Goal: Information Seeking & Learning: Check status

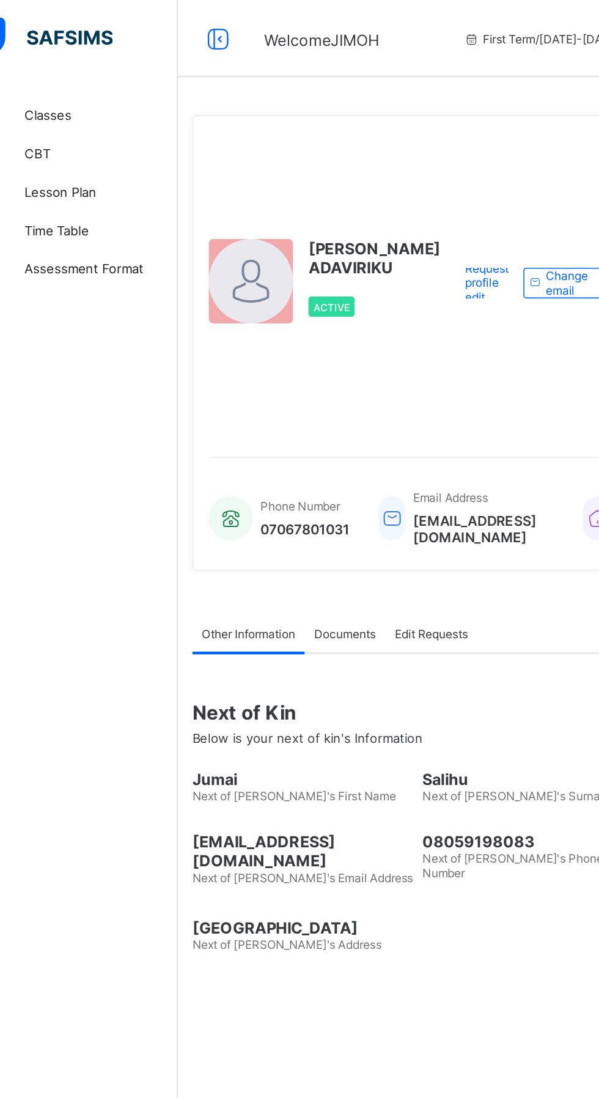
click at [74, 62] on link "Classes" at bounding box center [73, 73] width 147 height 24
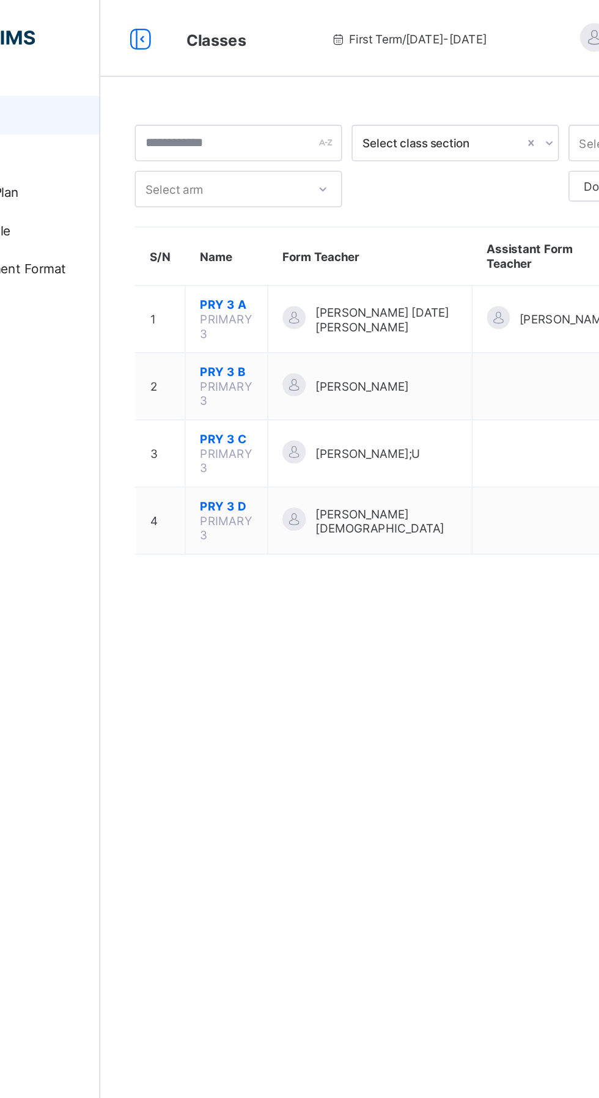
click at [221, 194] on span "PRY 3 A" at bounding box center [227, 194] width 34 height 9
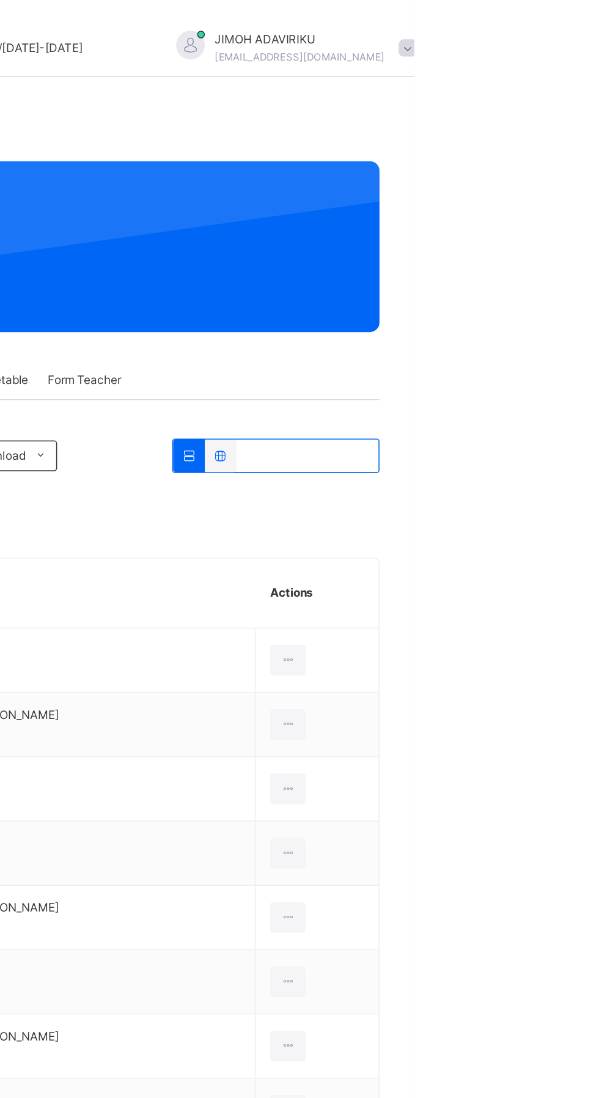
click at [589, 28] on span at bounding box center [594, 30] width 11 height 11
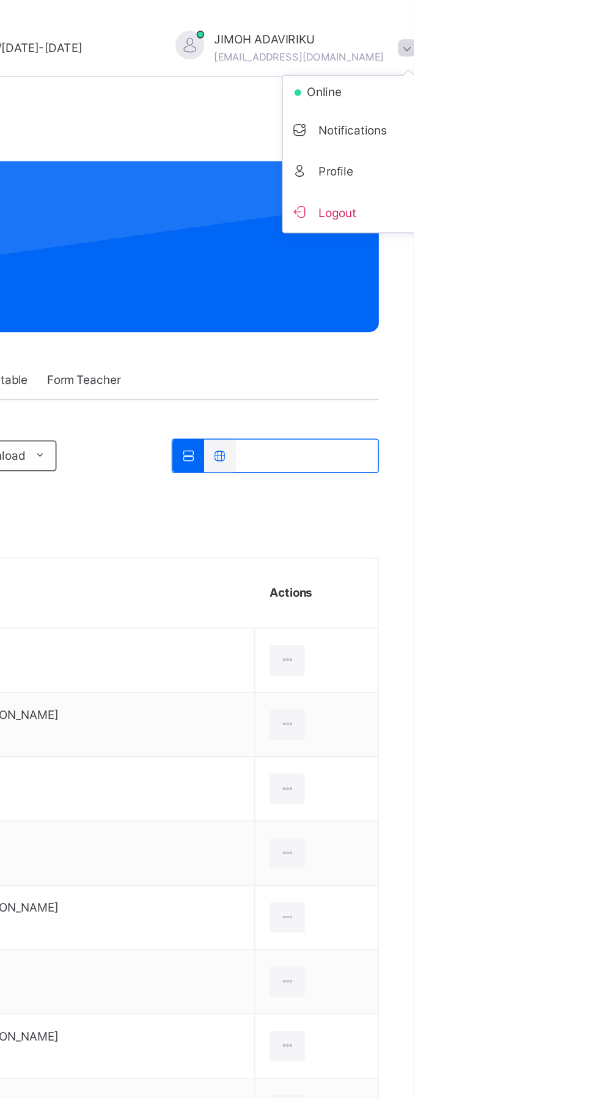
click at [521, 132] on span "Logout" at bounding box center [561, 135] width 81 height 17
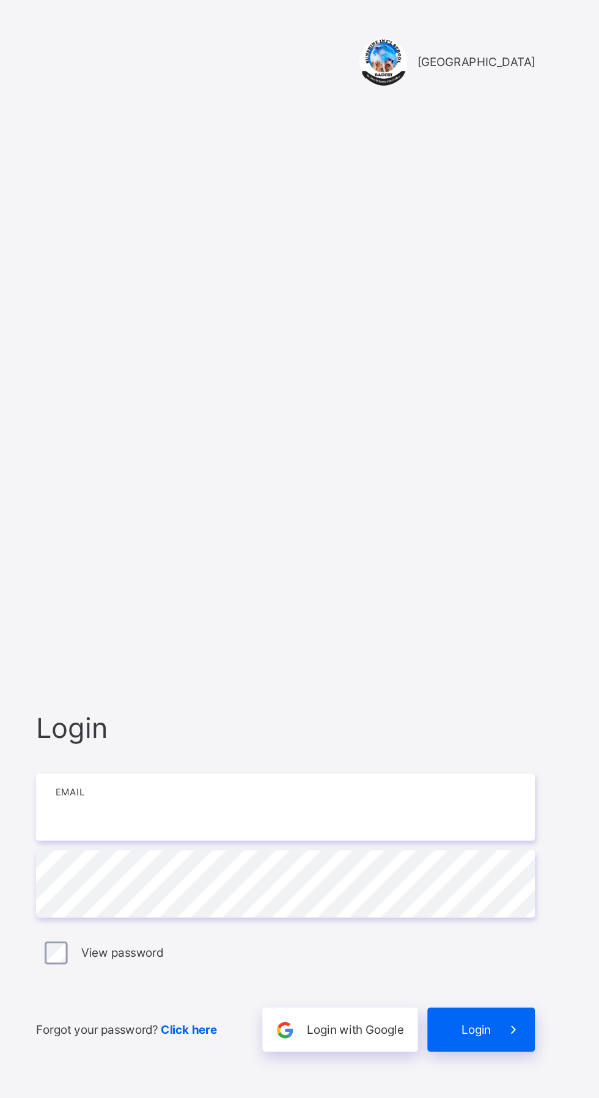
click at [364, 536] on input "email" at bounding box center [399, 514] width 318 height 43
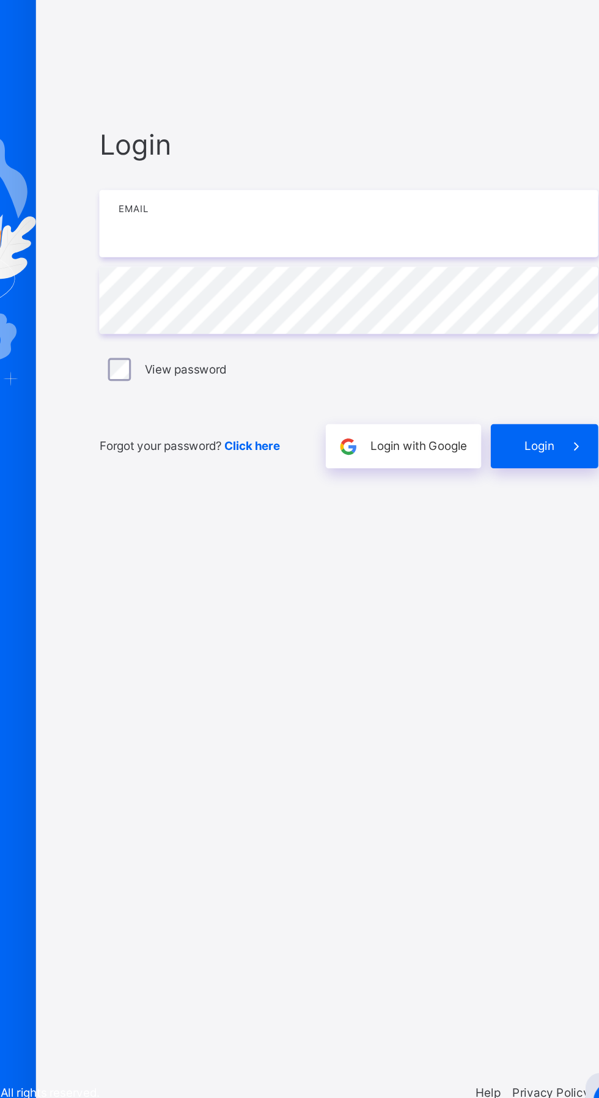
click at [294, 536] on input "email" at bounding box center [399, 514] width 318 height 43
type input "**********"
click at [542, 663] on icon at bounding box center [544, 656] width 13 height 14
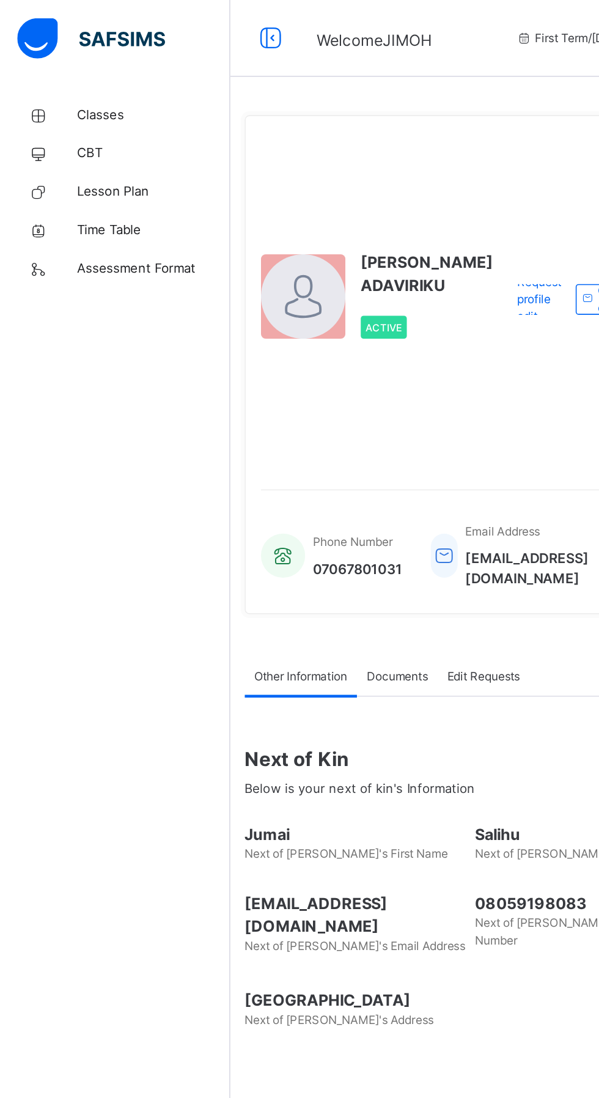
click at [68, 65] on link "Classes" at bounding box center [73, 73] width 147 height 24
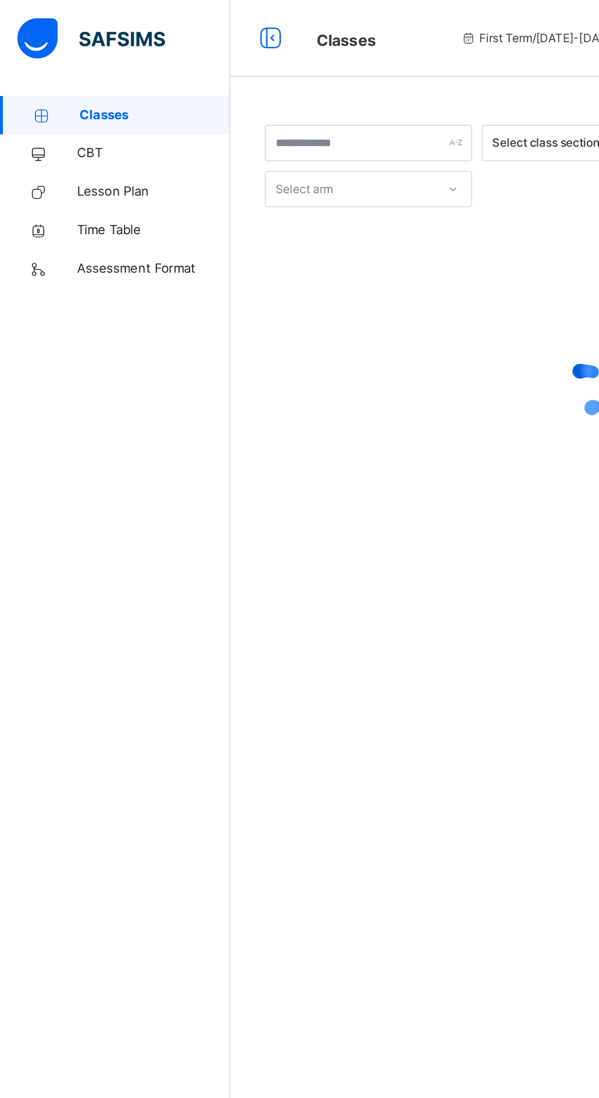
click at [220, 199] on div at bounding box center [373, 248] width 408 height 232
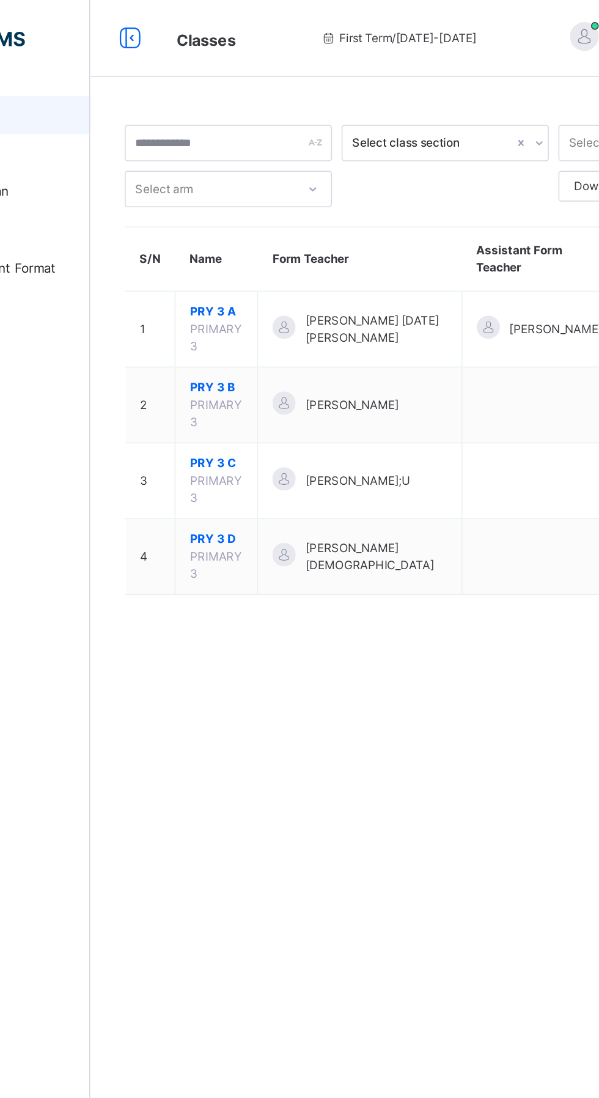
click at [235, 199] on span "PRY 3 A" at bounding box center [227, 198] width 34 height 11
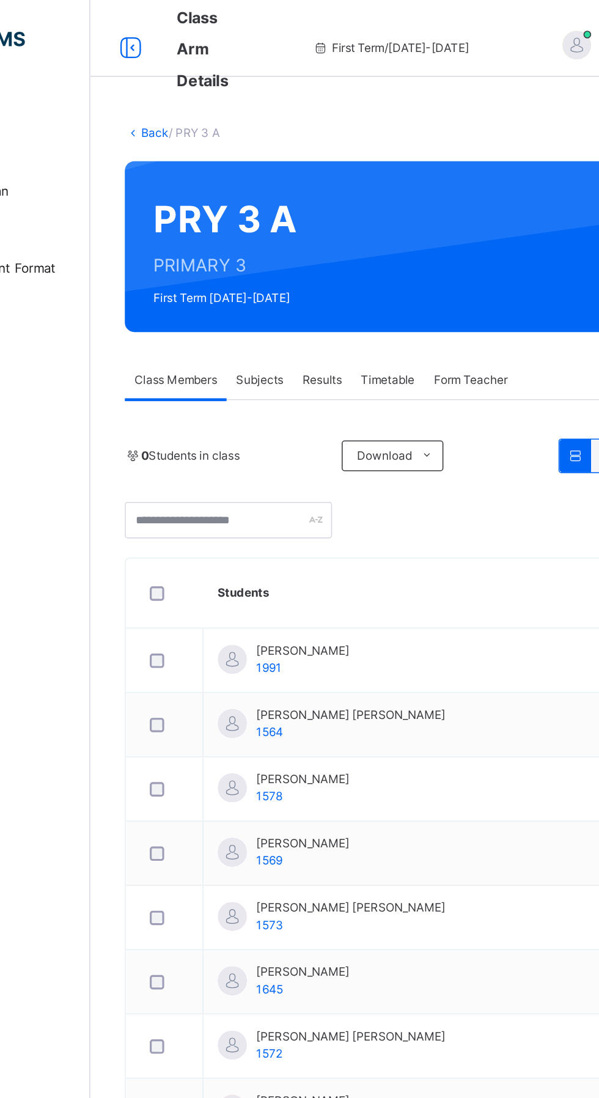
click at [254, 231] on div "Subjects" at bounding box center [255, 242] width 42 height 24
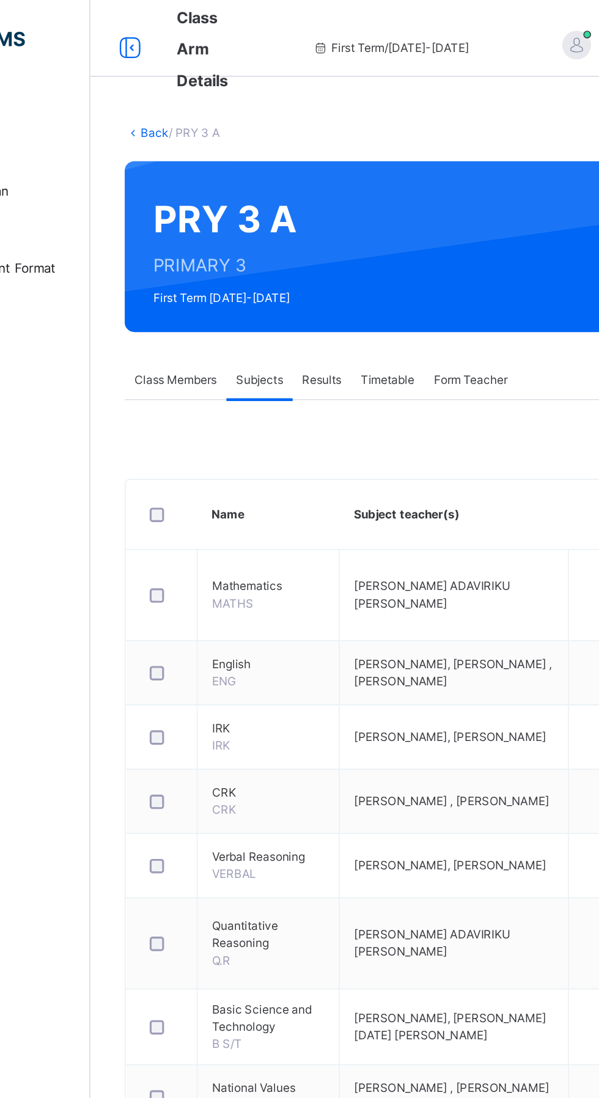
click at [291, 238] on span "Results" at bounding box center [294, 242] width 25 height 11
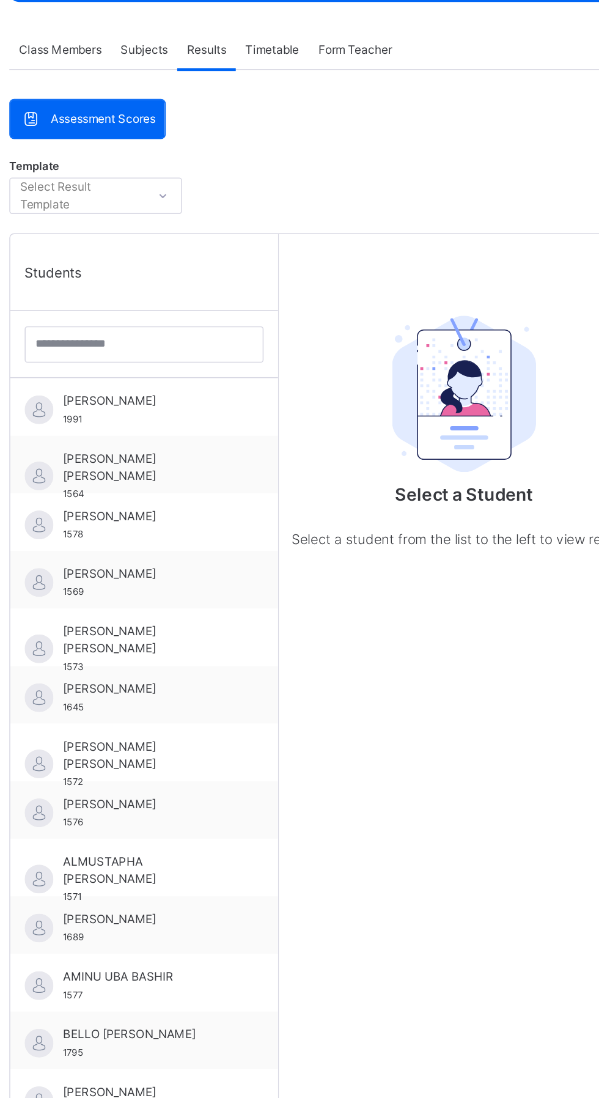
click at [255, 465] on span "[PERSON_NAME]" at bounding box center [257, 465] width 109 height 11
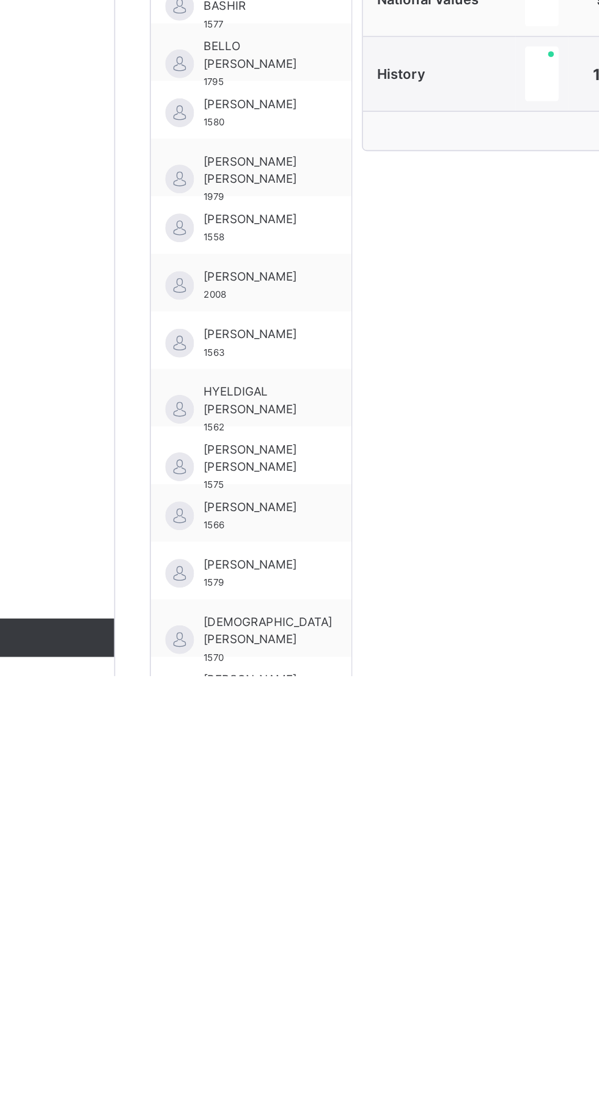
scroll to position [60, 0]
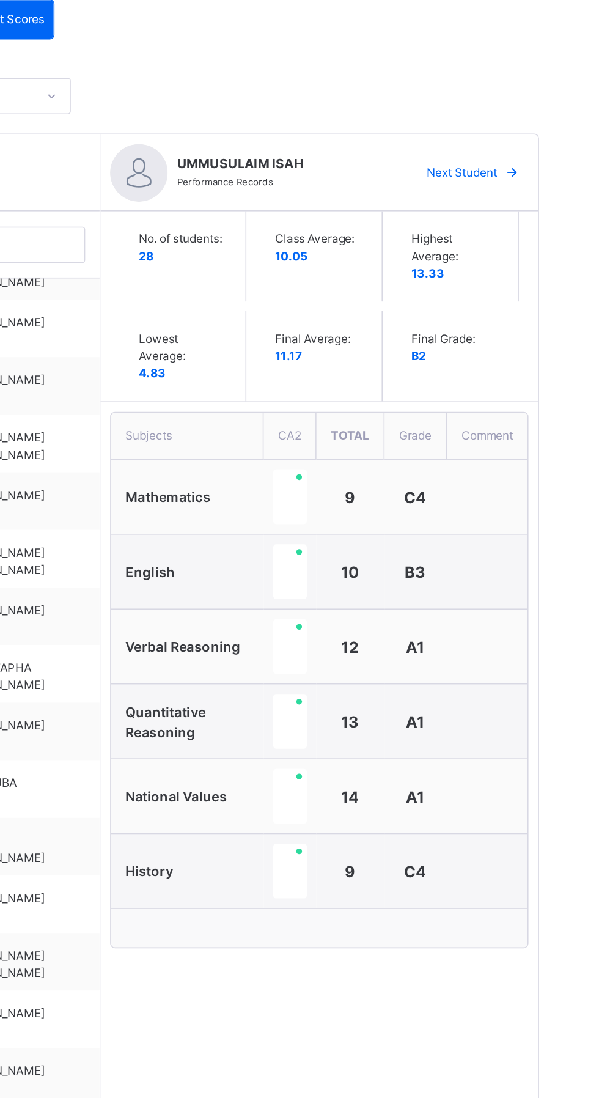
scroll to position [161, 0]
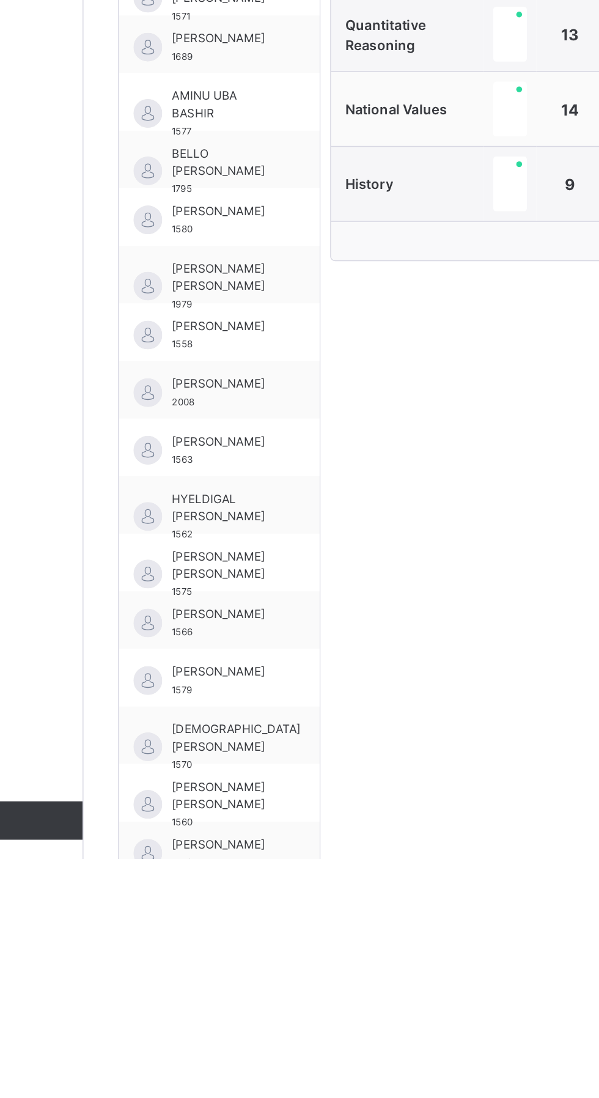
click at [230, 948] on span "[PERSON_NAME]" at bounding box center [236, 942] width 67 height 11
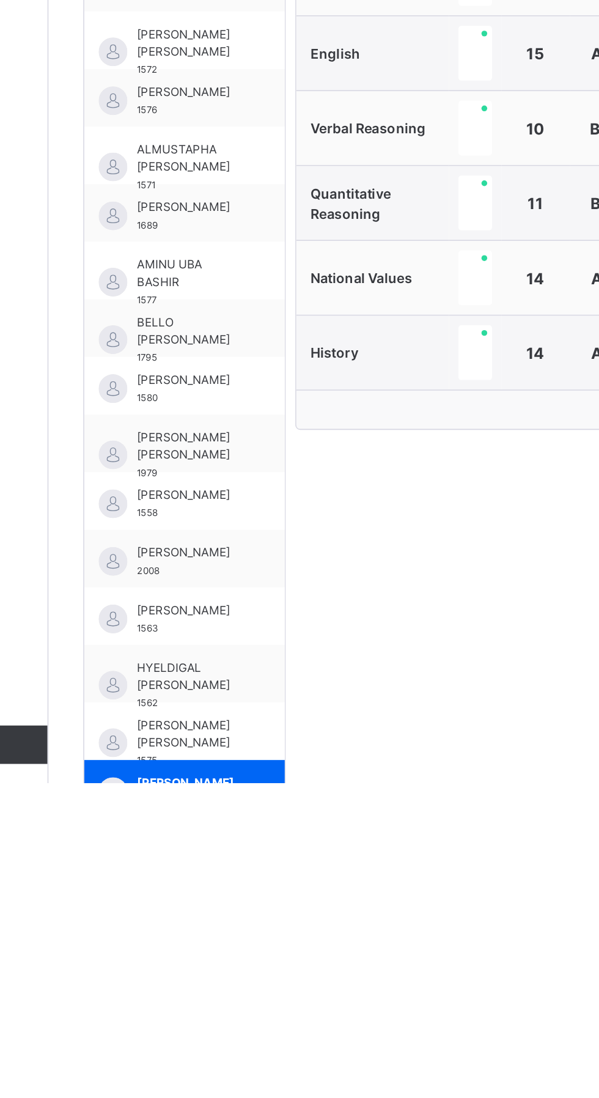
scroll to position [42, 0]
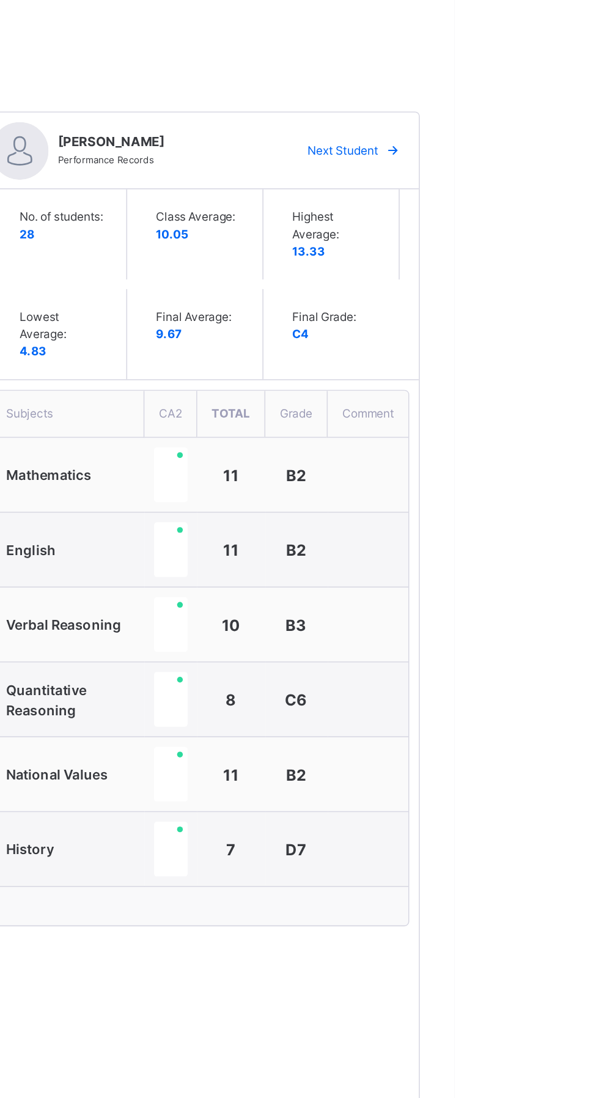
scroll to position [60, 0]
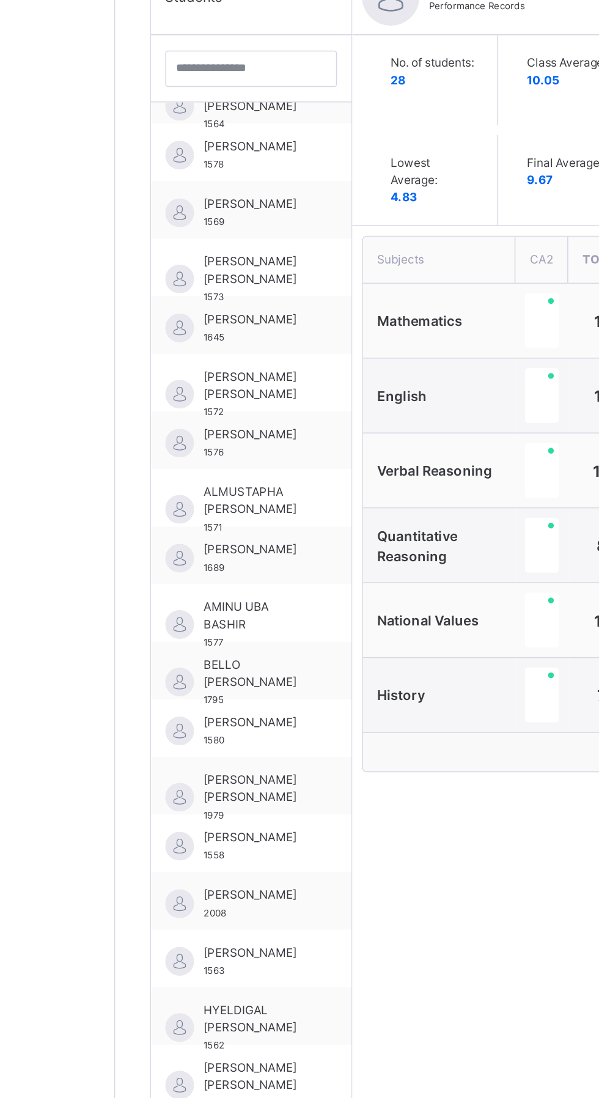
click at [229, 704] on span "[PERSON_NAME]" at bounding box center [236, 700] width 67 height 11
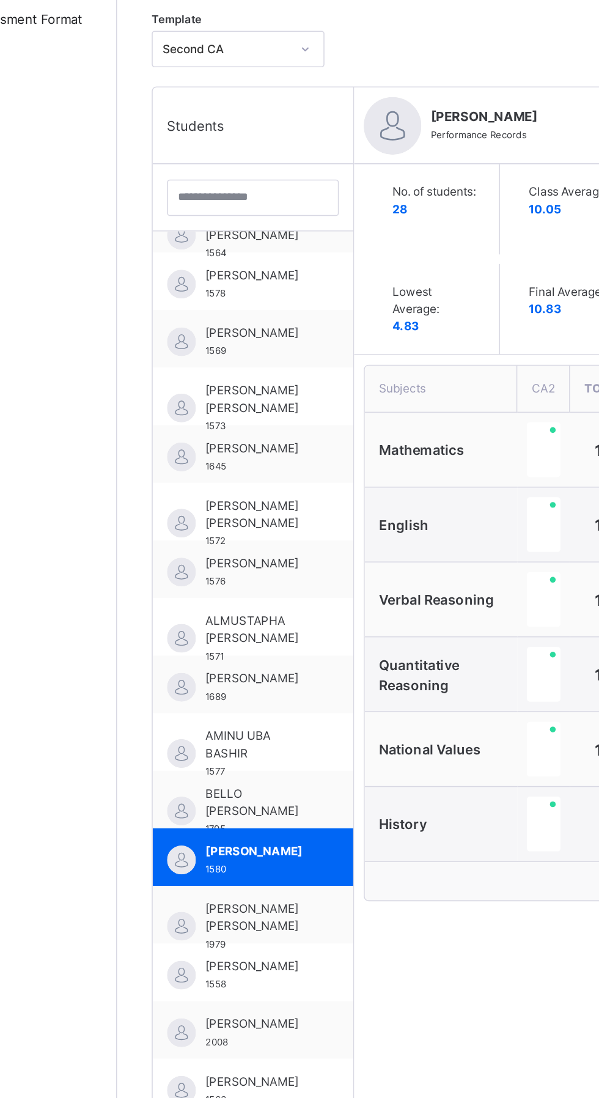
click at [213, 746] on span "[PERSON_NAME] [PERSON_NAME]" at bounding box center [236, 743] width 67 height 22
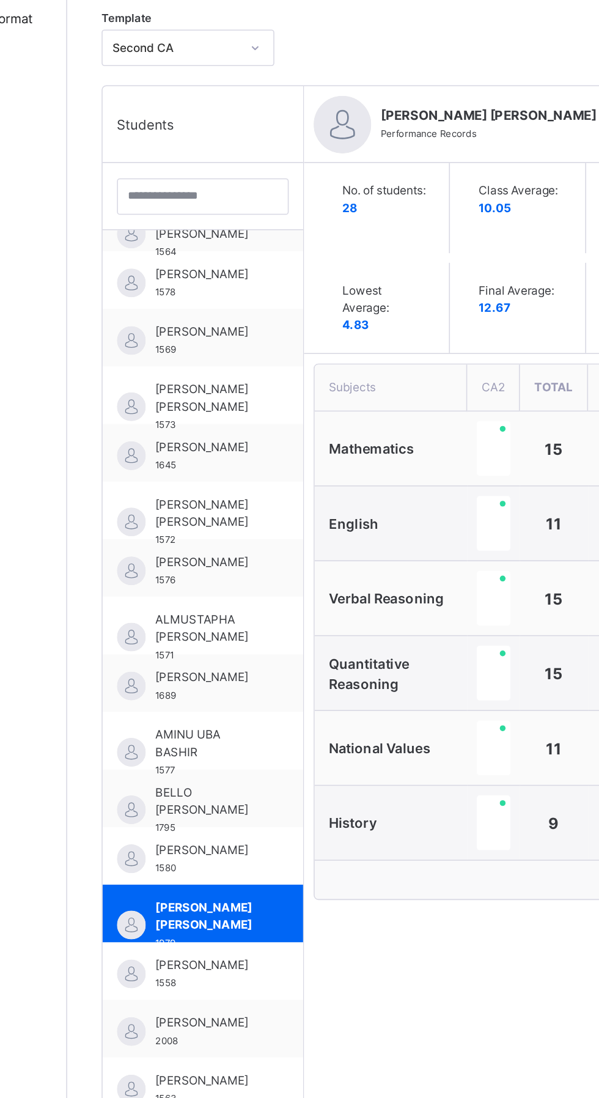
click at [233, 482] on span "[PERSON_NAME] [PERSON_NAME]" at bounding box center [236, 486] width 67 height 22
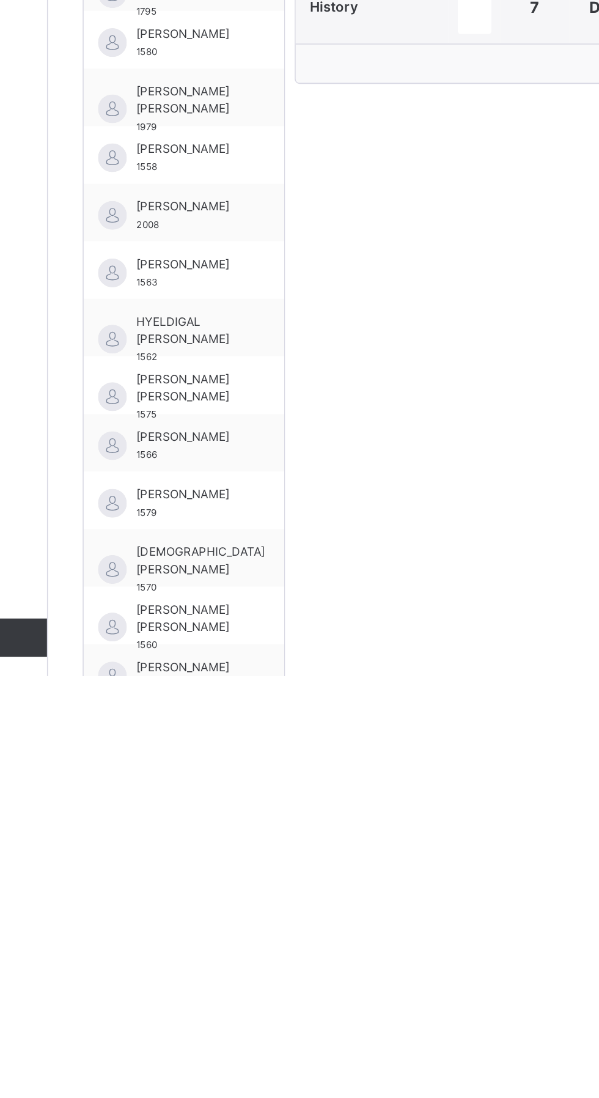
scroll to position [161, 0]
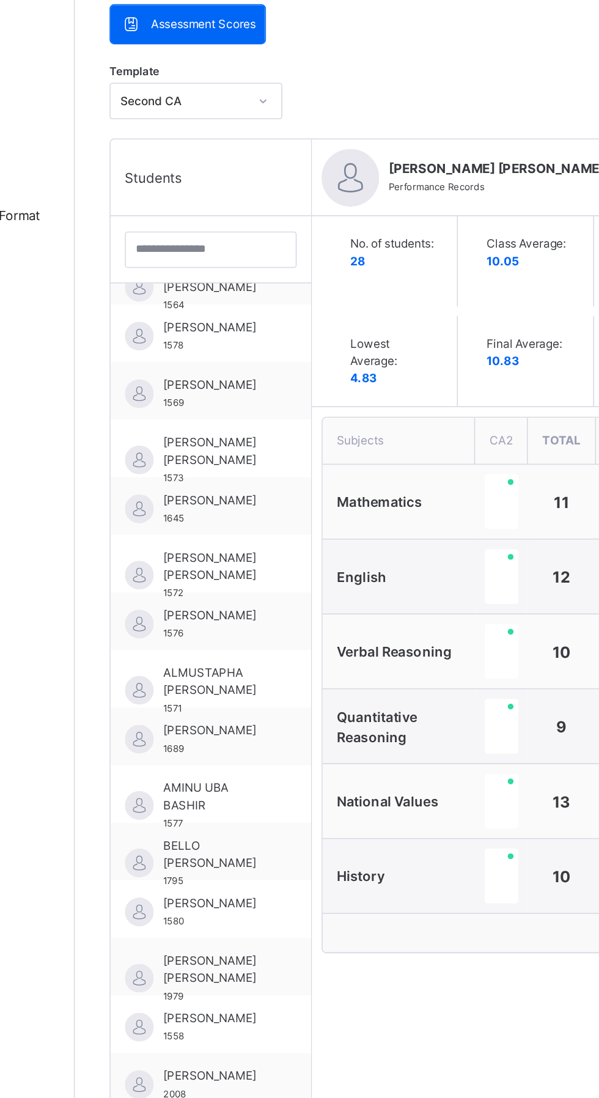
scroll to position [161, 0]
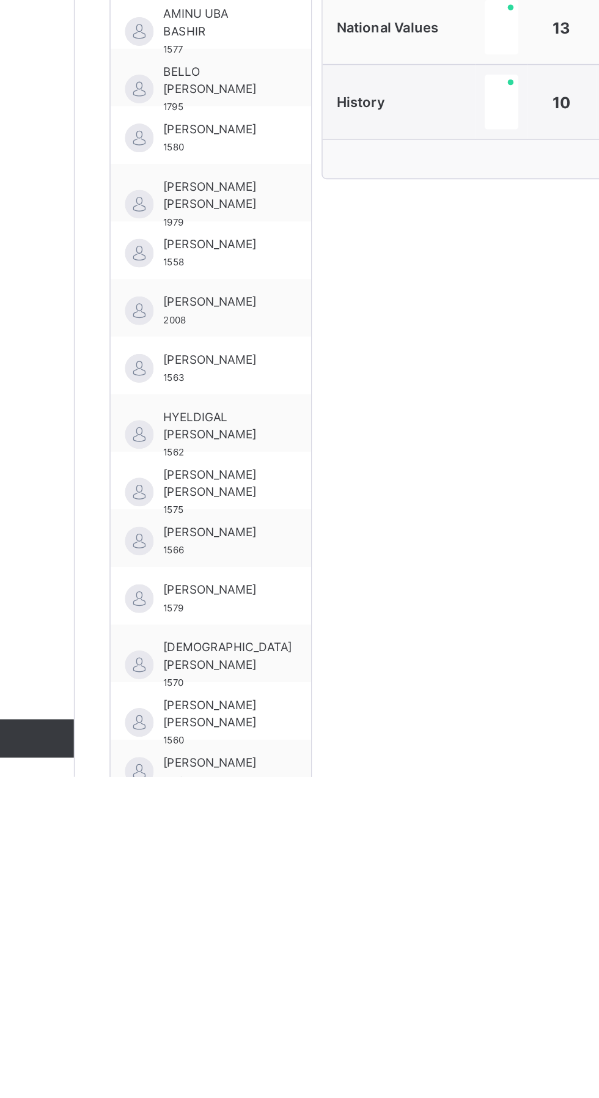
click at [237, 1014] on span "[DEMOGRAPHIC_DATA][PERSON_NAME]" at bounding box center [244, 1021] width 82 height 22
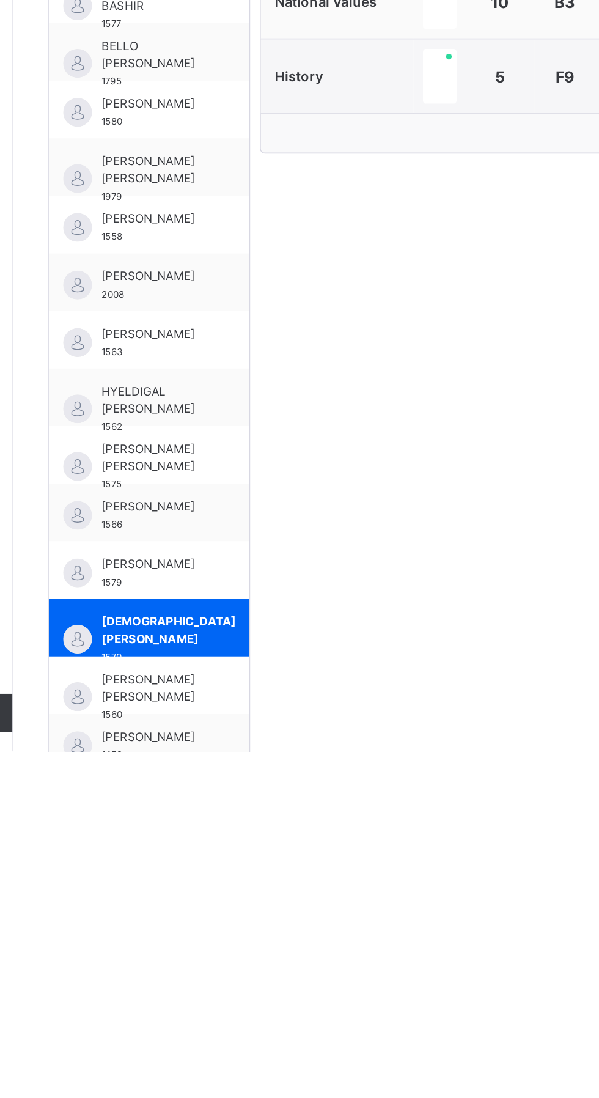
scroll to position [169, 0]
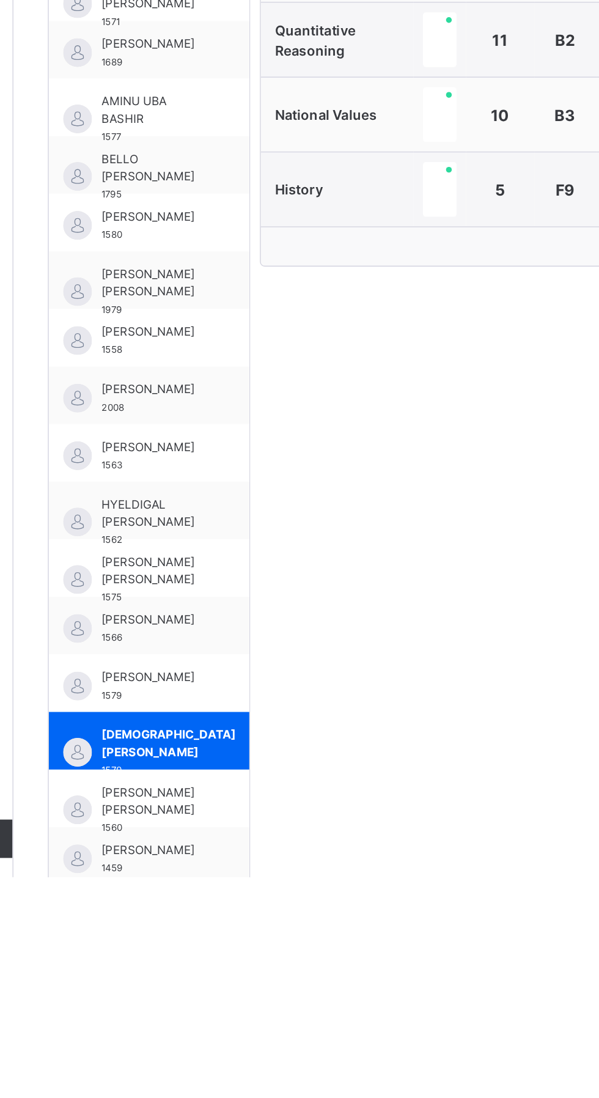
click at [229, 862] on span "HYELDIGAL [PERSON_NAME]" at bounding box center [236, 866] width 67 height 22
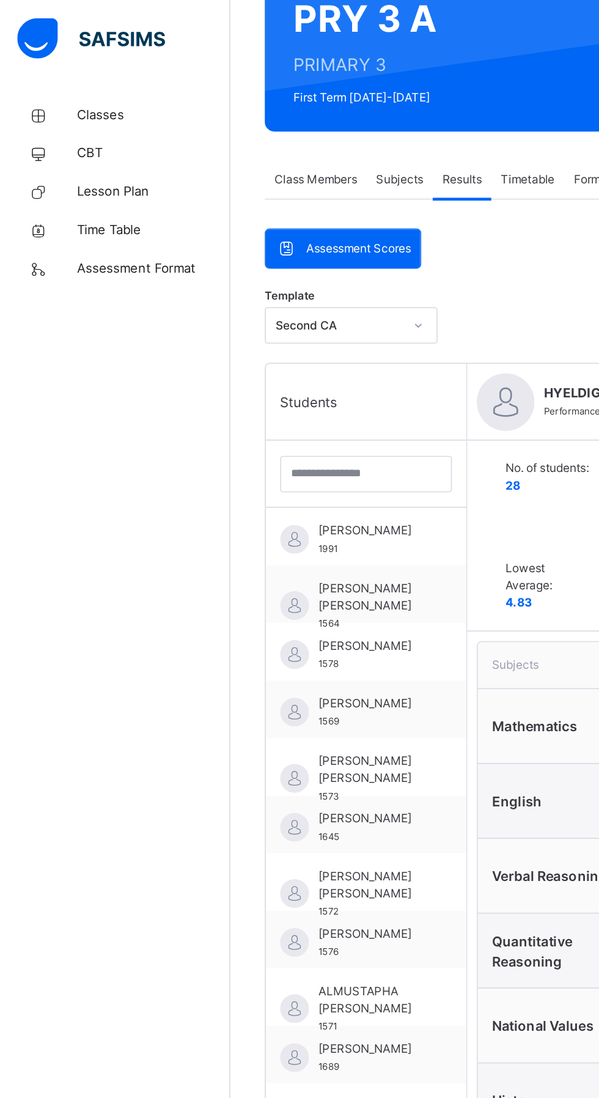
scroll to position [109, 0]
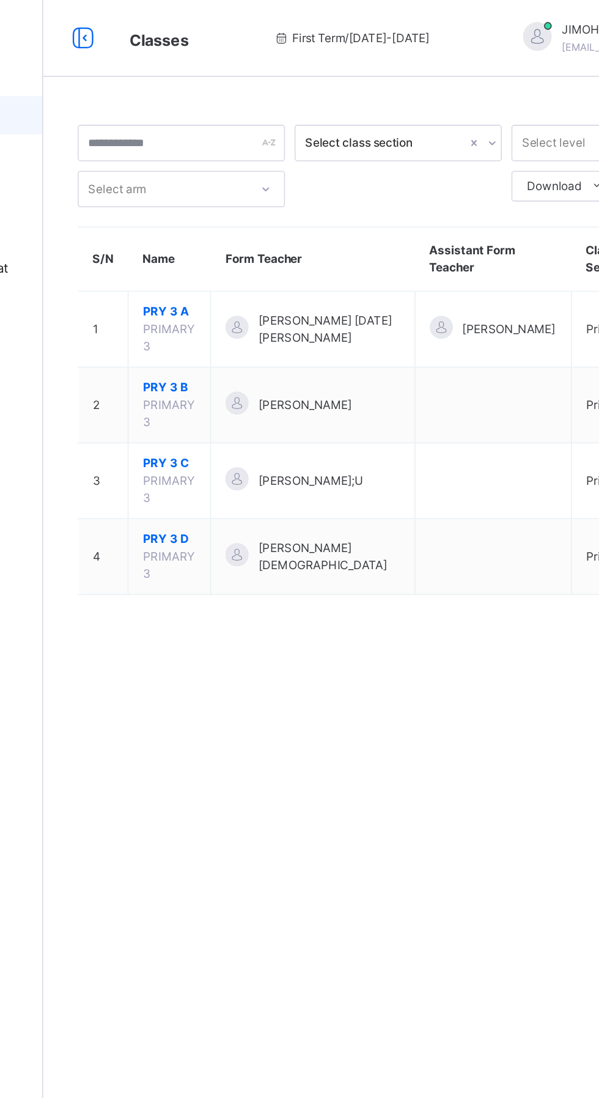
click at [234, 243] on span "PRY 3 B" at bounding box center [227, 247] width 34 height 11
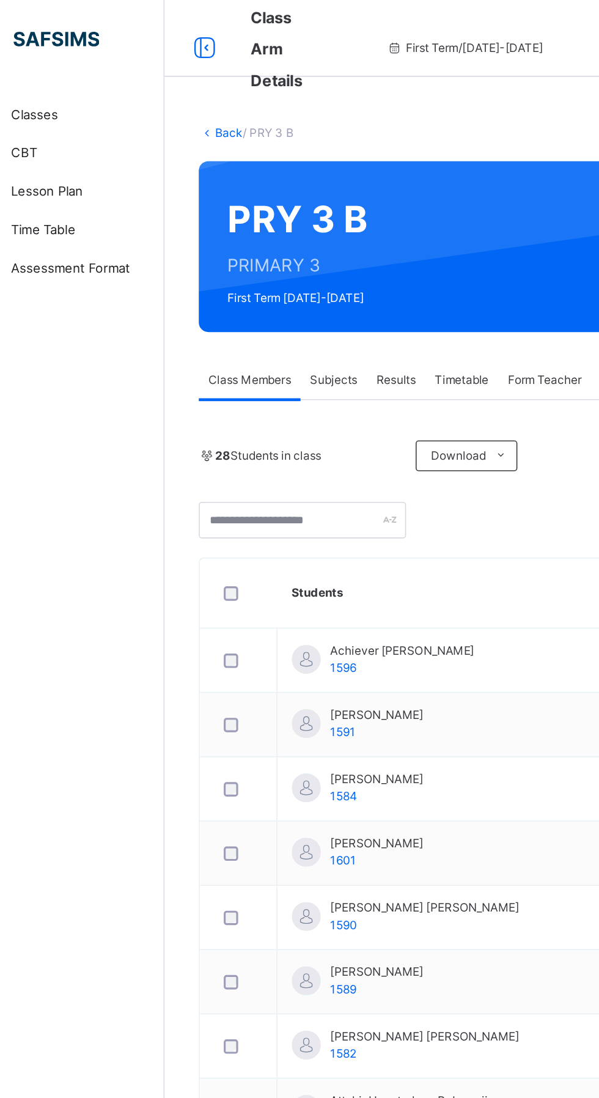
click at [305, 235] on div "Results" at bounding box center [294, 242] width 37 height 24
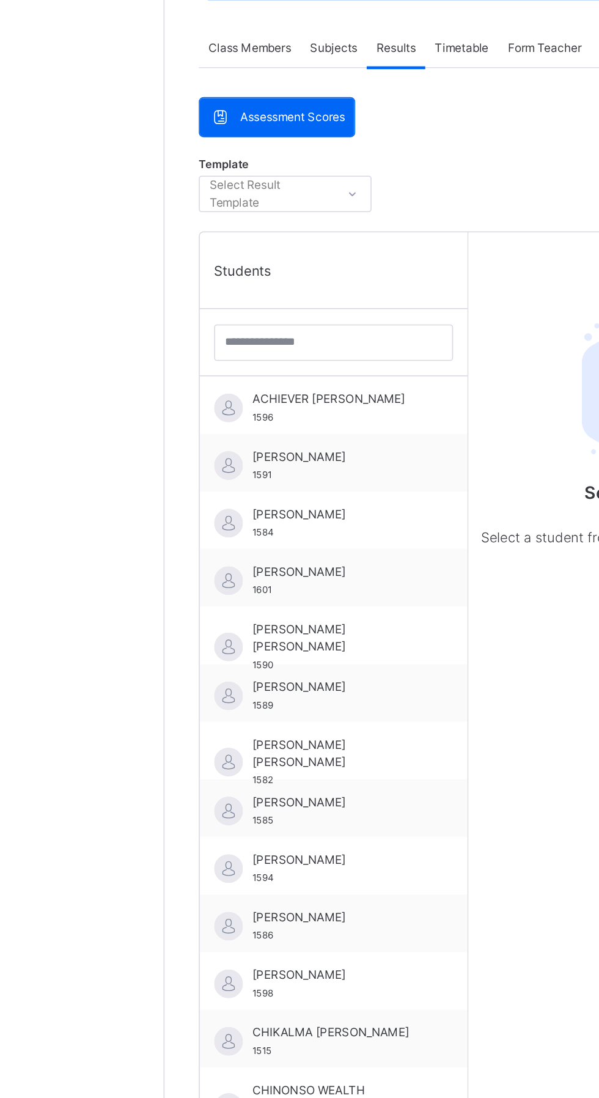
click at [249, 462] on span "ACHIEVER [PERSON_NAME]" at bounding box center [257, 465] width 109 height 11
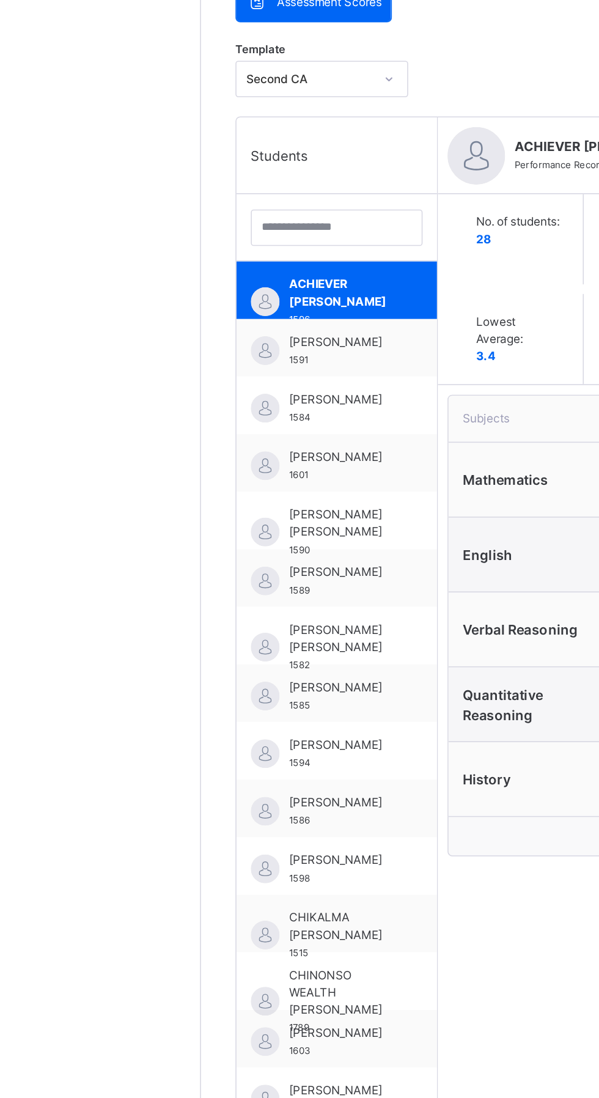
scroll to position [71, 0]
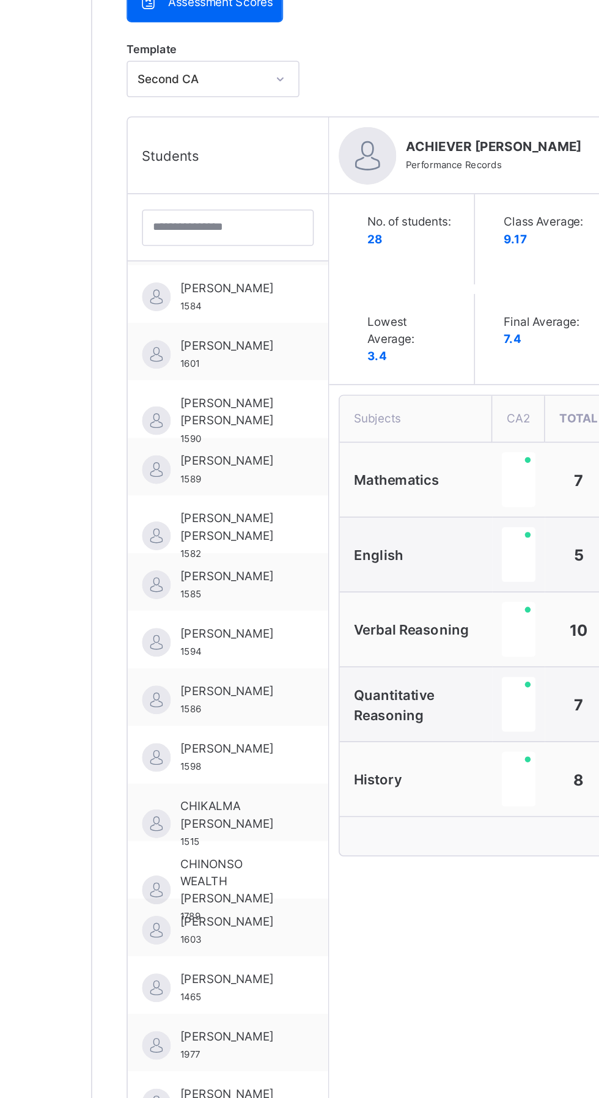
click at [235, 721] on span "[PERSON_NAME]" at bounding box center [236, 725] width 67 height 11
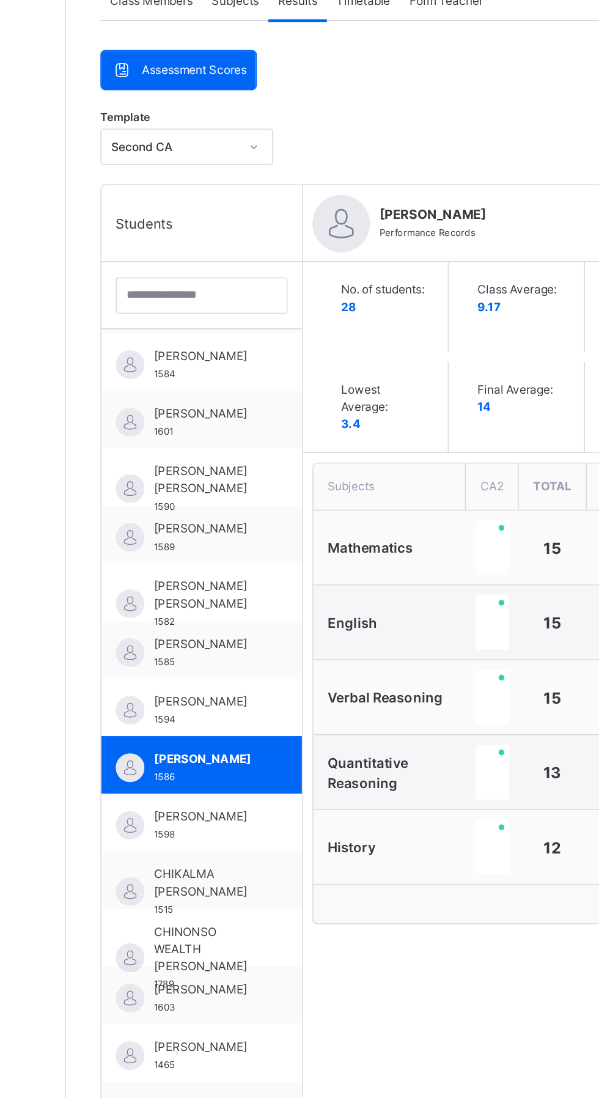
click at [233, 766] on span "[PERSON_NAME]" at bounding box center [236, 761] width 67 height 11
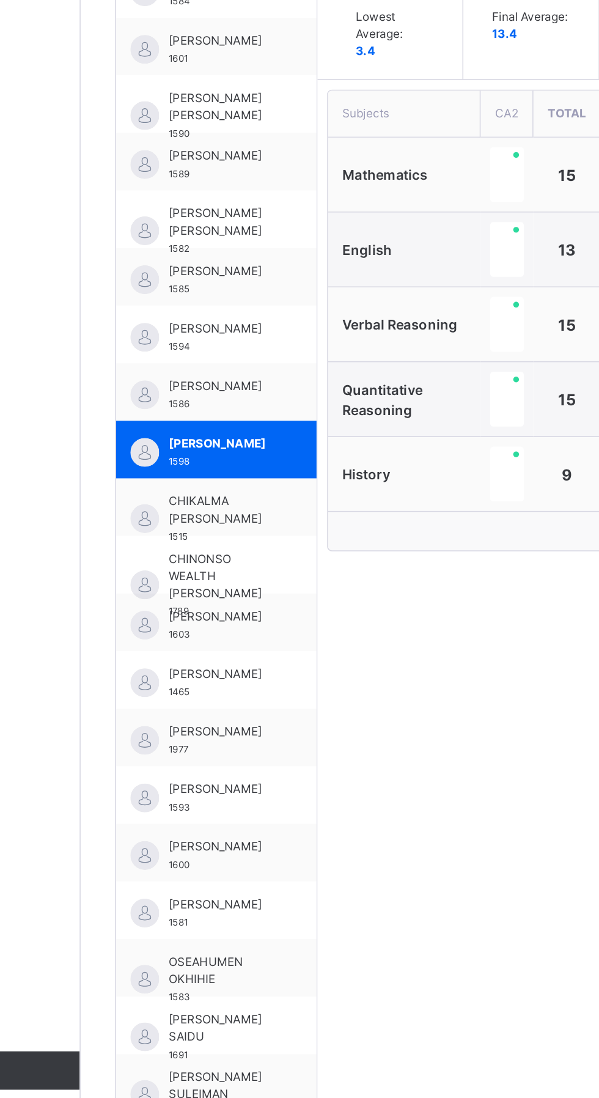
click at [234, 931] on span "[PERSON_NAME]" at bounding box center [236, 931] width 67 height 11
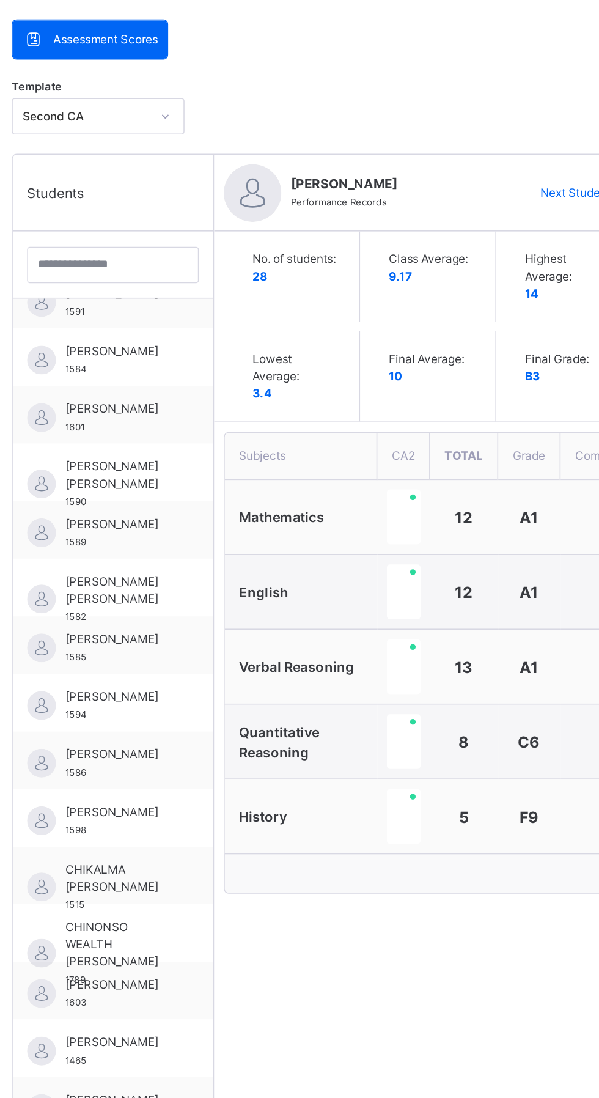
scroll to position [60, 0]
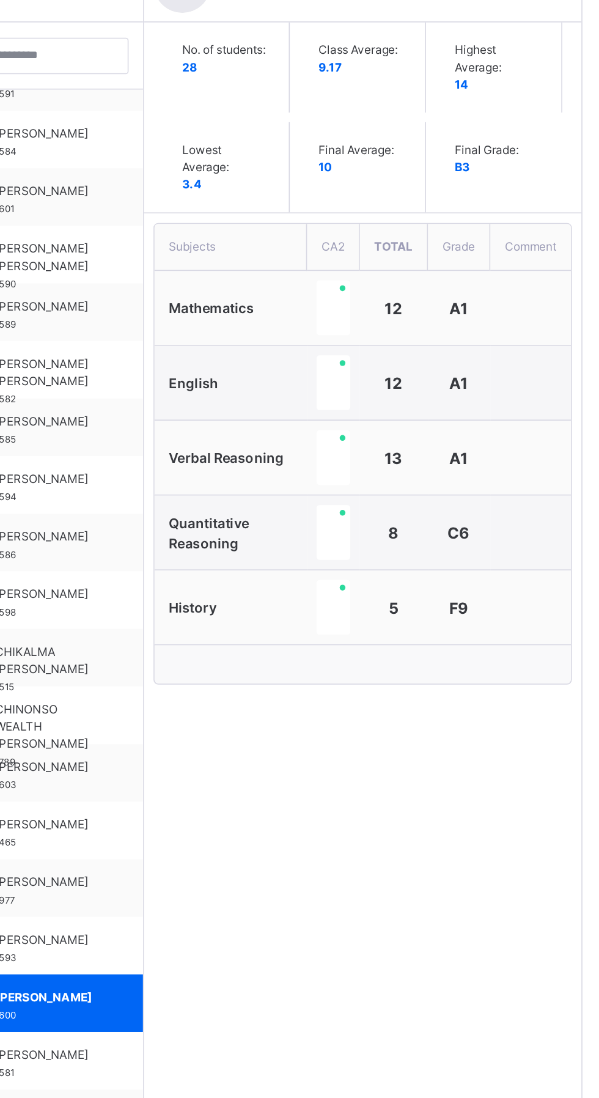
click at [343, 620] on span "Quantitative Reasoning" at bounding box center [339, 629] width 51 height 23
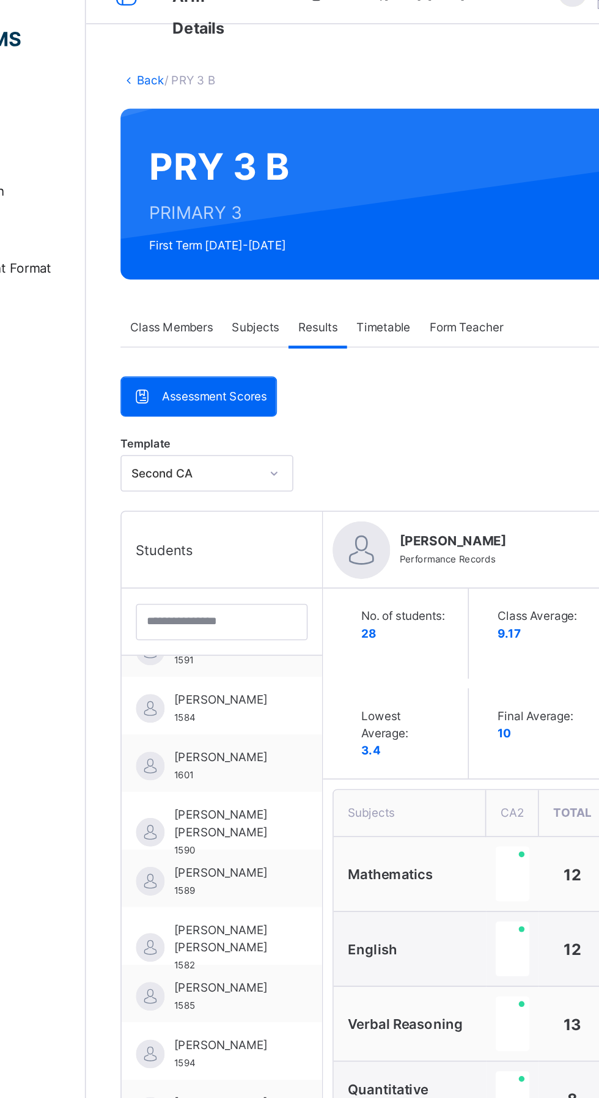
scroll to position [19, 0]
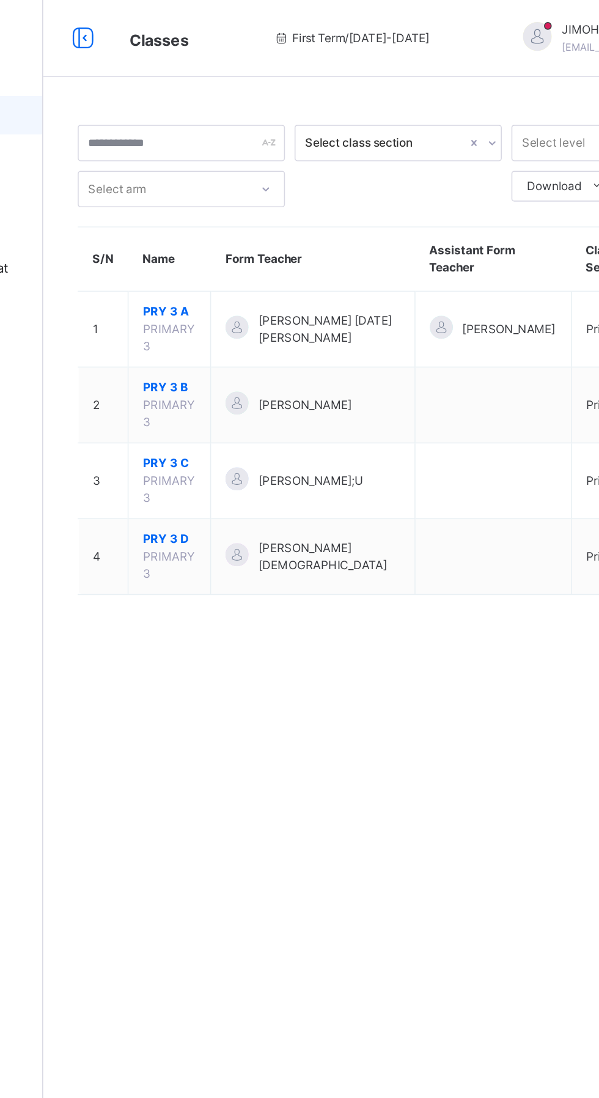
click at [224, 203] on span "PRY 3 A" at bounding box center [227, 198] width 34 height 11
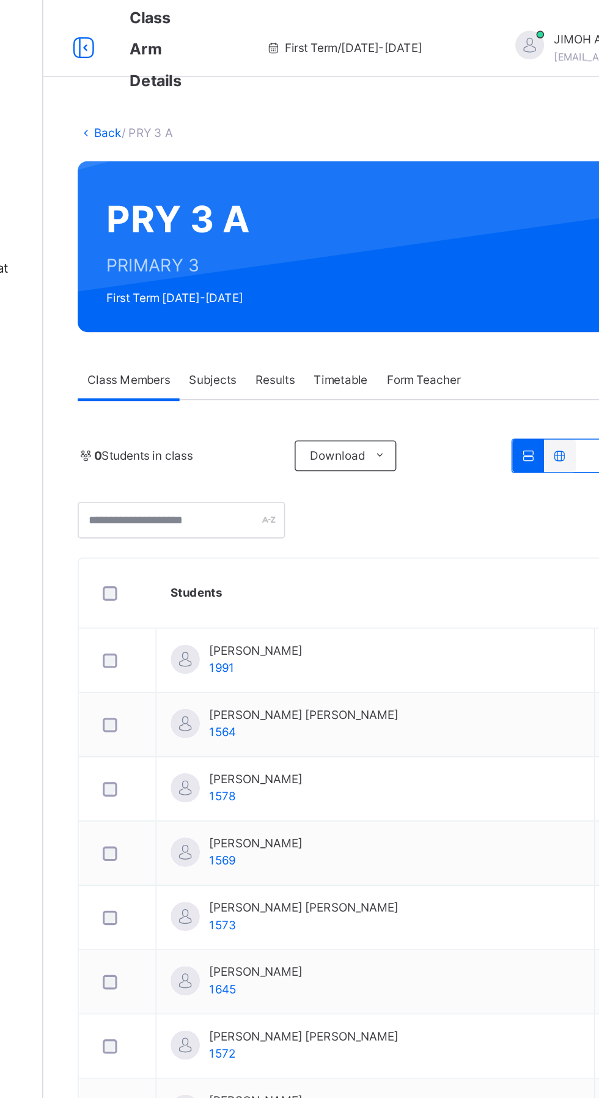
click at [291, 241] on span "Results" at bounding box center [294, 242] width 25 height 11
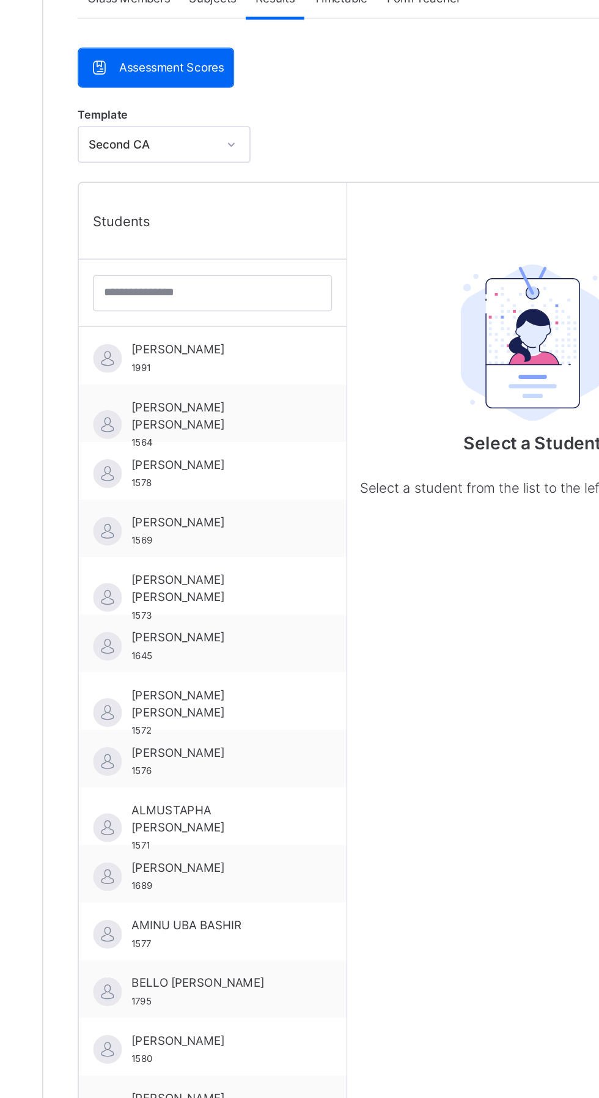
scroll to position [54, 0]
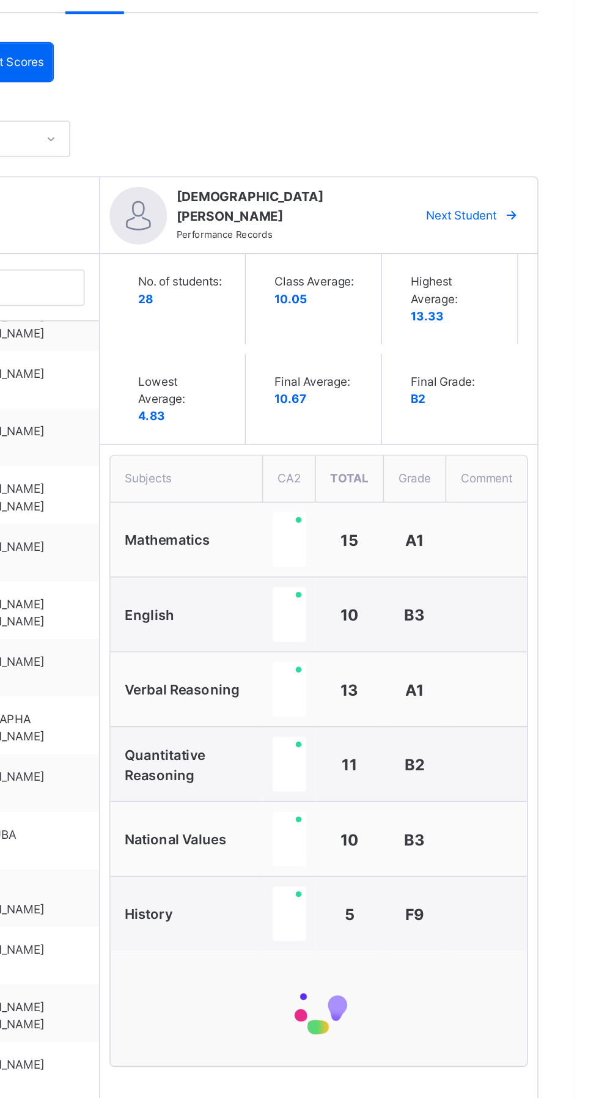
scroll to position [60, 0]
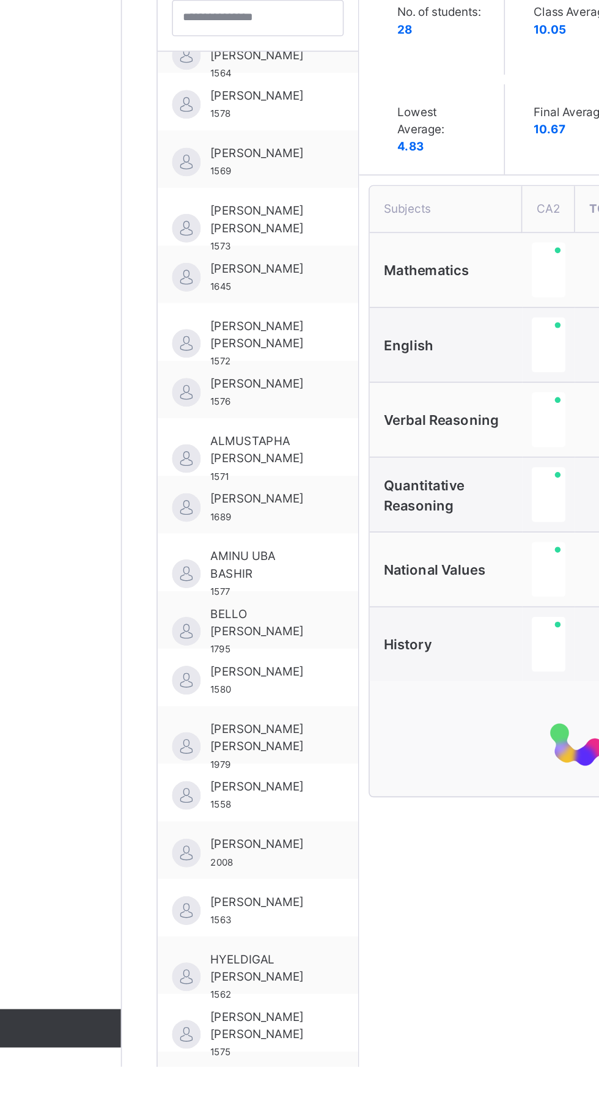
click at [229, 625] on span "[PERSON_NAME] [PERSON_NAME]" at bounding box center [236, 632] width 67 height 22
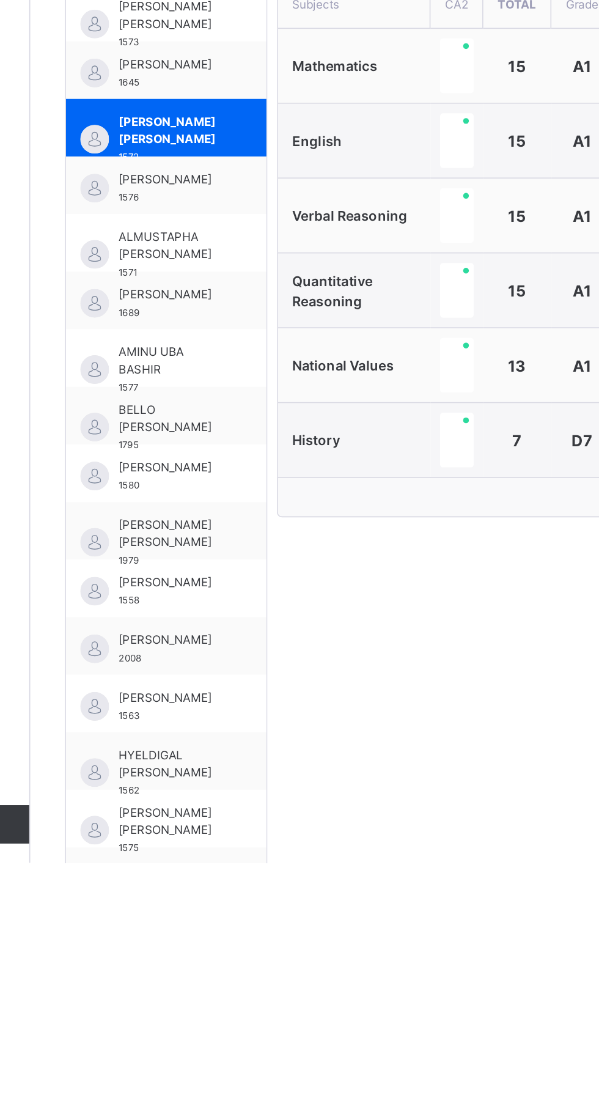
click at [227, 1098] on span "[PERSON_NAME]" at bounding box center [236, 1103] width 67 height 11
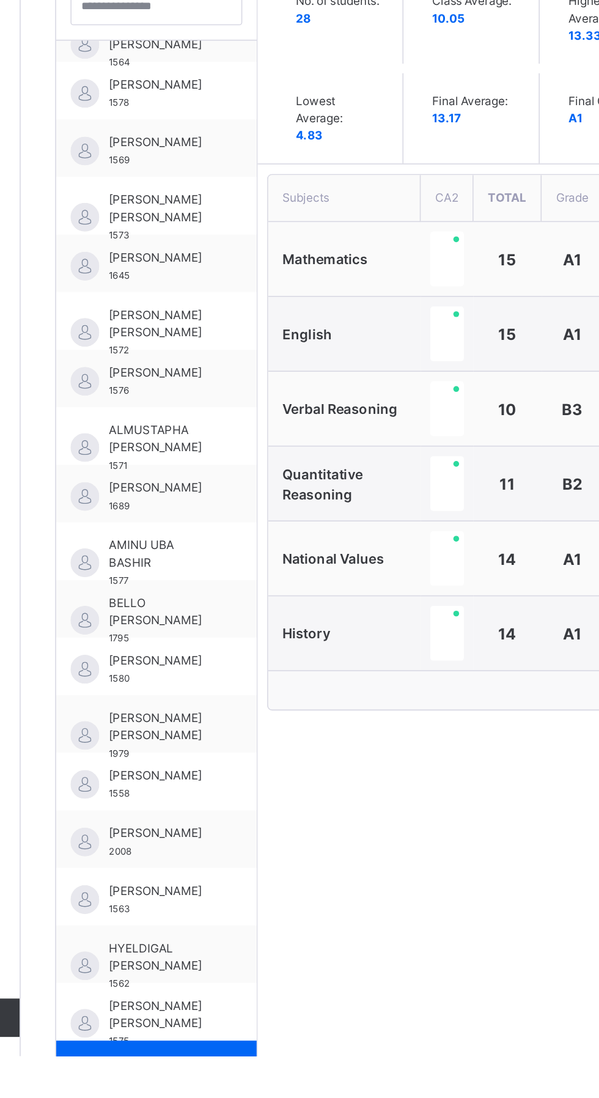
click at [223, 1026] on span "HYELDIGAL [PERSON_NAME]" at bounding box center [236, 1035] width 67 height 22
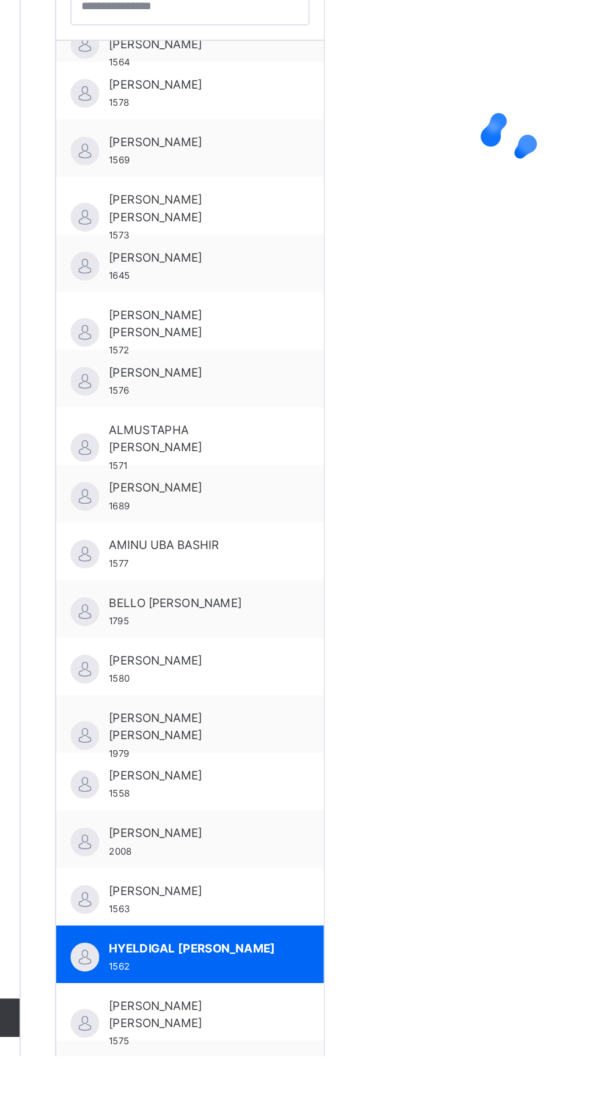
scroll to position [54, 0]
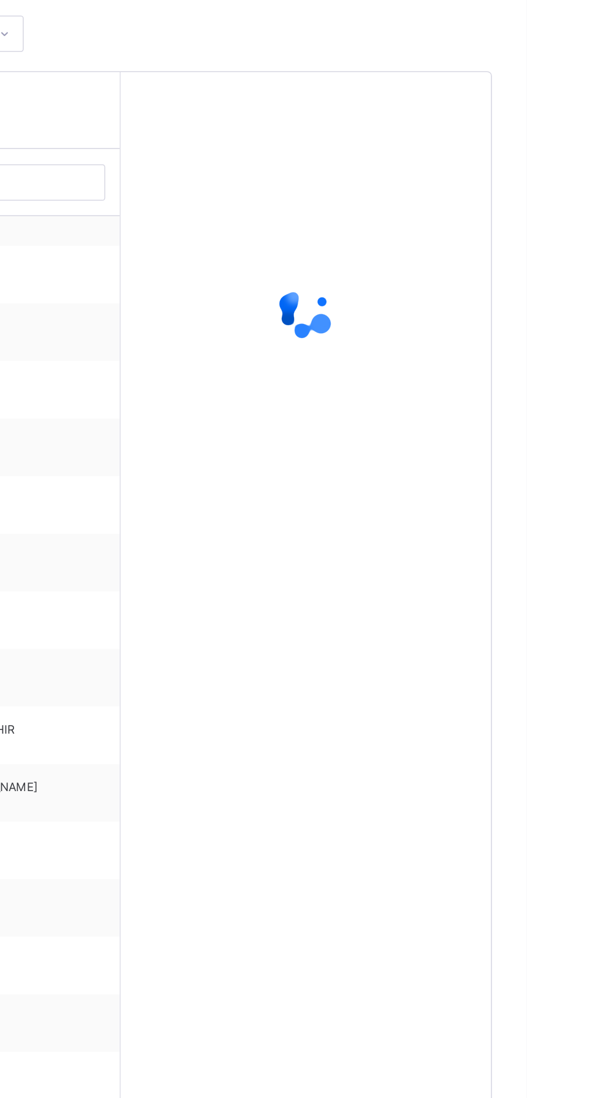
click at [451, 859] on div at bounding box center [459, 909] width 236 height 1098
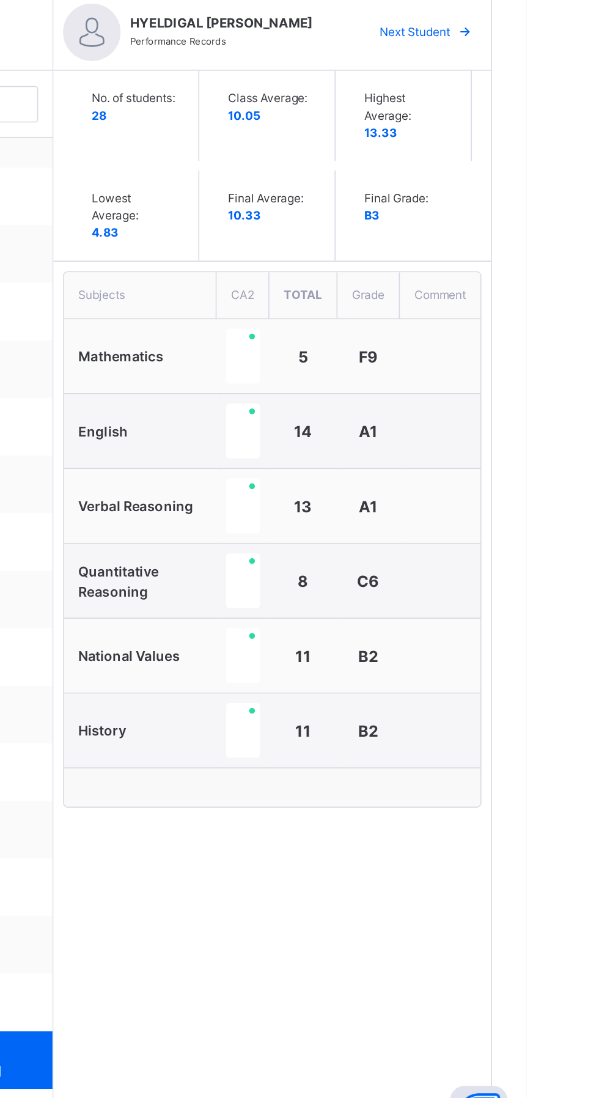
scroll to position [60, 0]
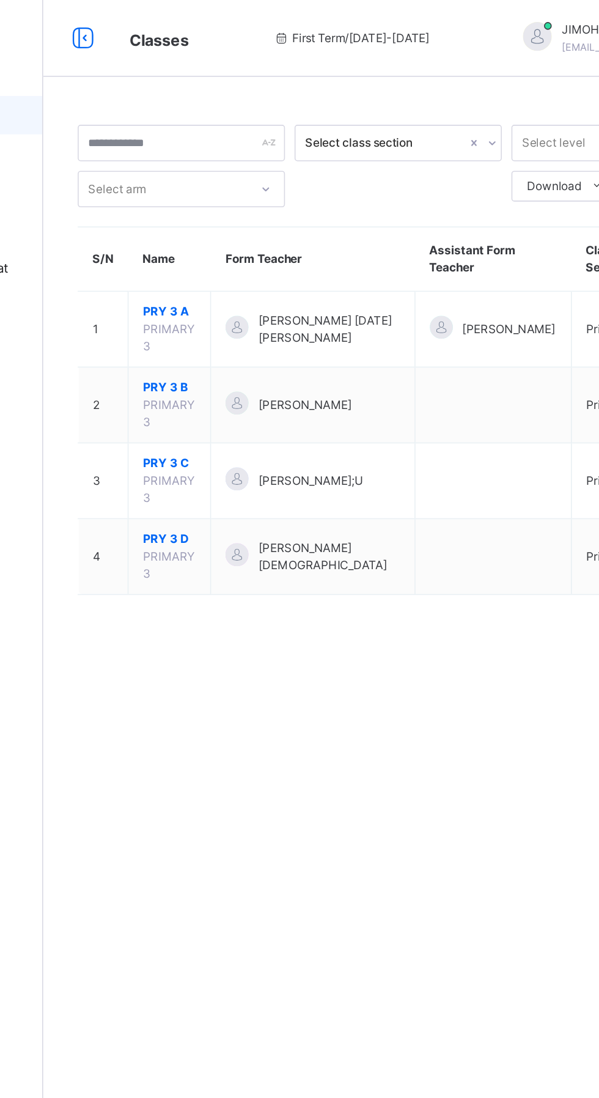
click at [212, 342] on span "PRY 3 D" at bounding box center [227, 343] width 34 height 11
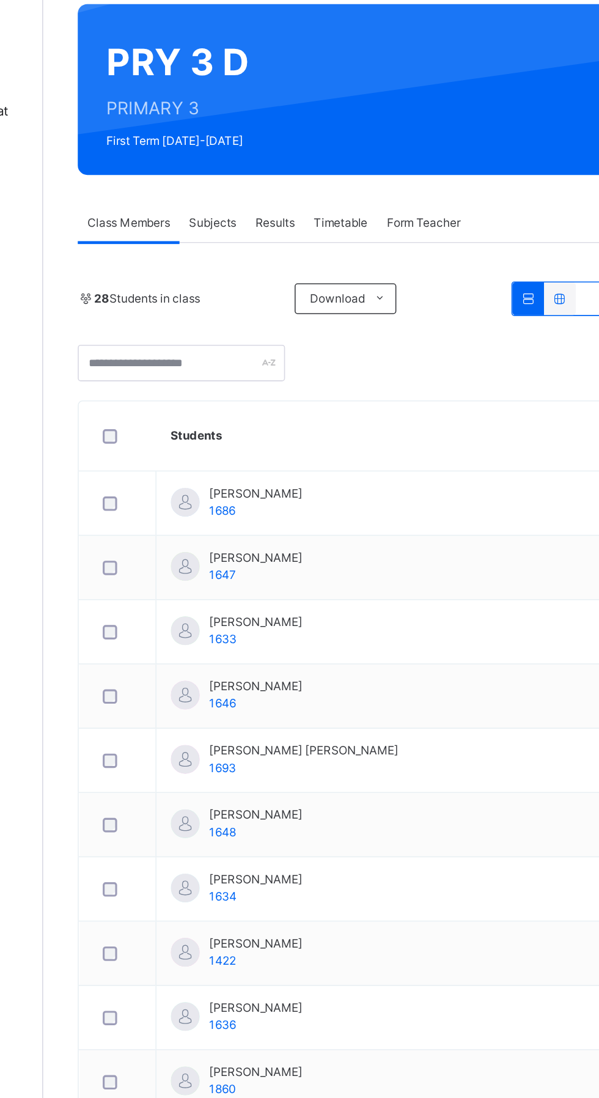
click at [305, 232] on div "Results" at bounding box center [294, 242] width 37 height 24
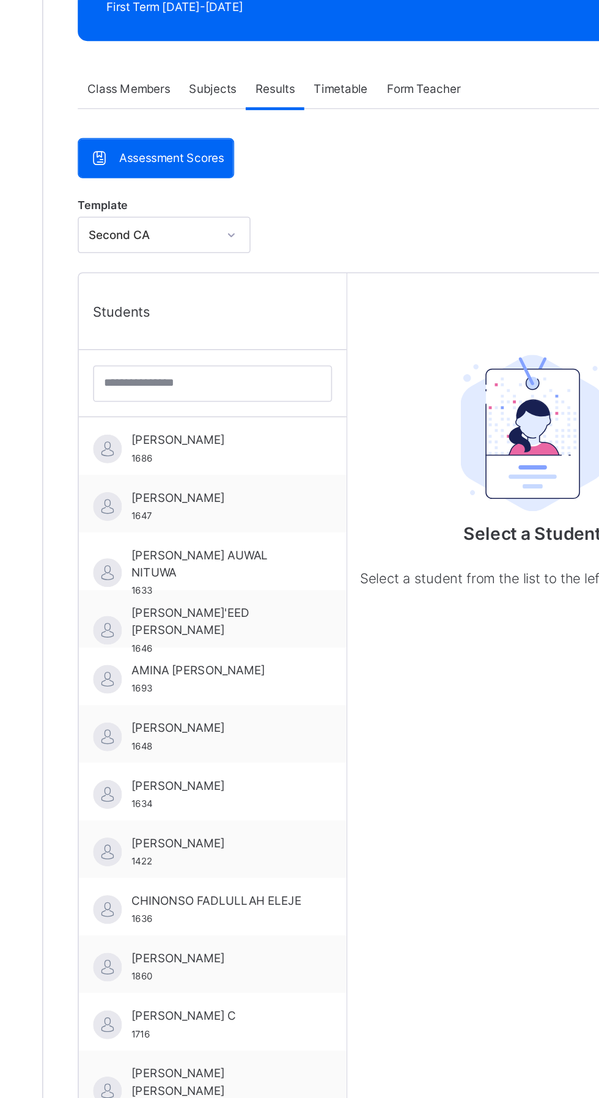
scroll to position [54, 0]
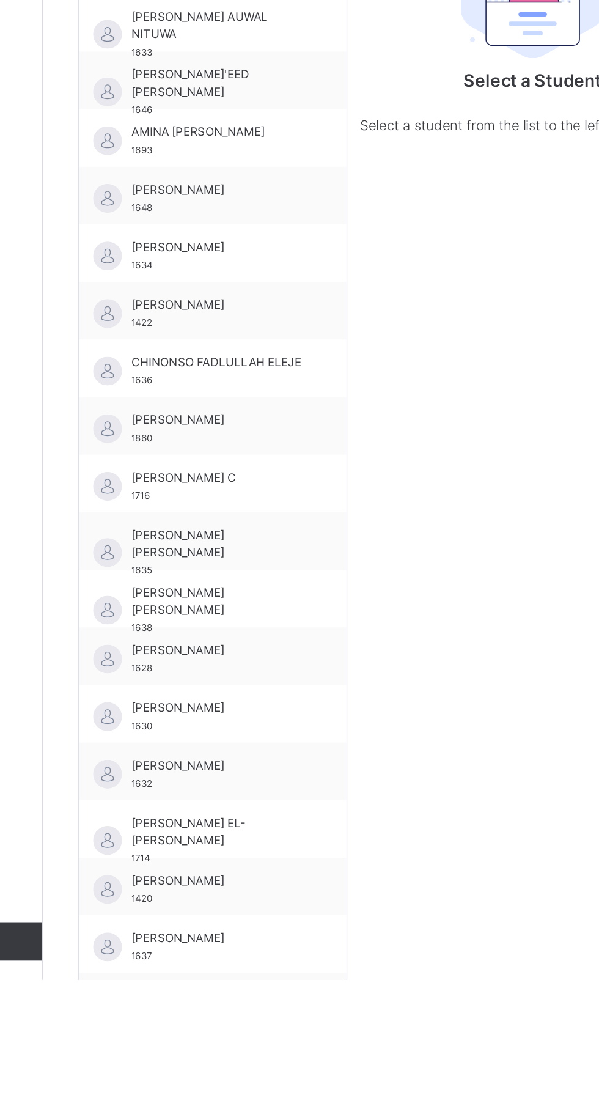
click at [278, 692] on div "[PERSON_NAME] ELEJE 1636" at bounding box center [254, 708] width 171 height 37
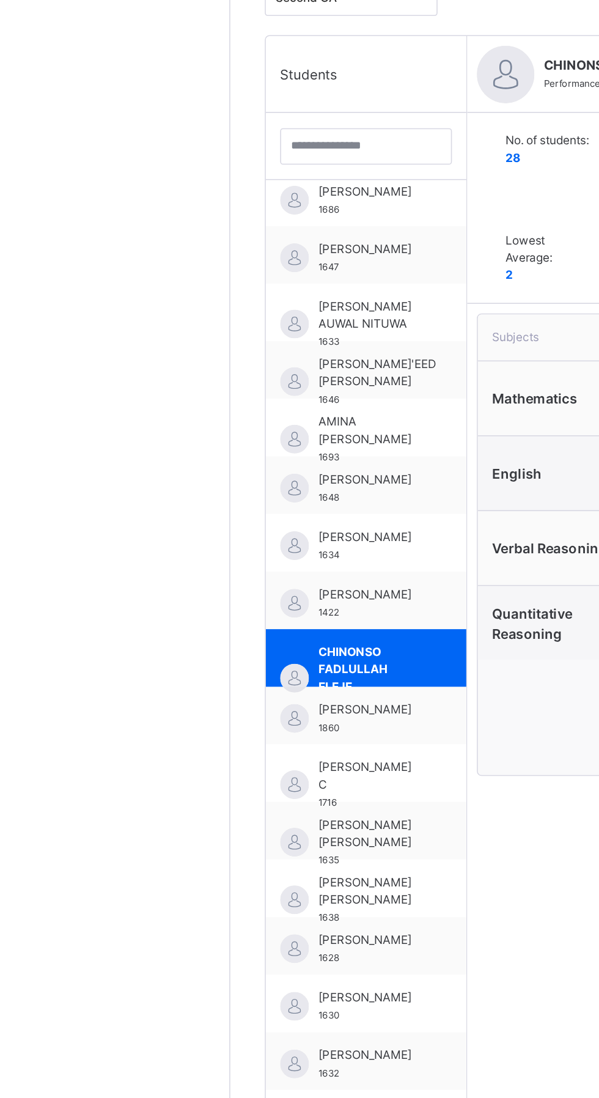
scroll to position [0, 0]
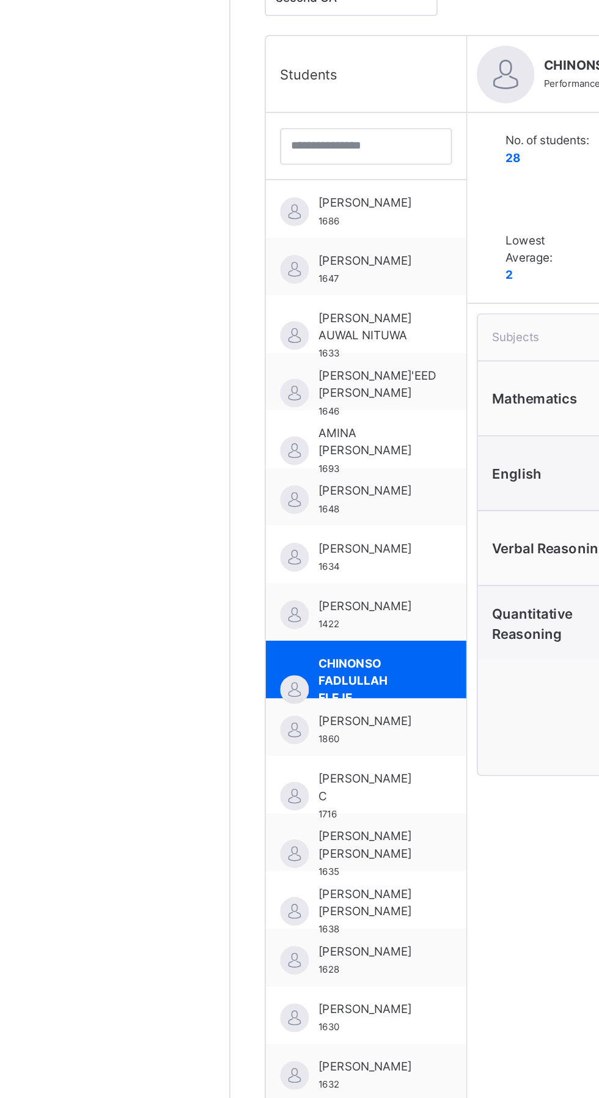
click at [236, 538] on span "[PERSON_NAME] AUWAL NITUWA" at bounding box center [236, 545] width 67 height 22
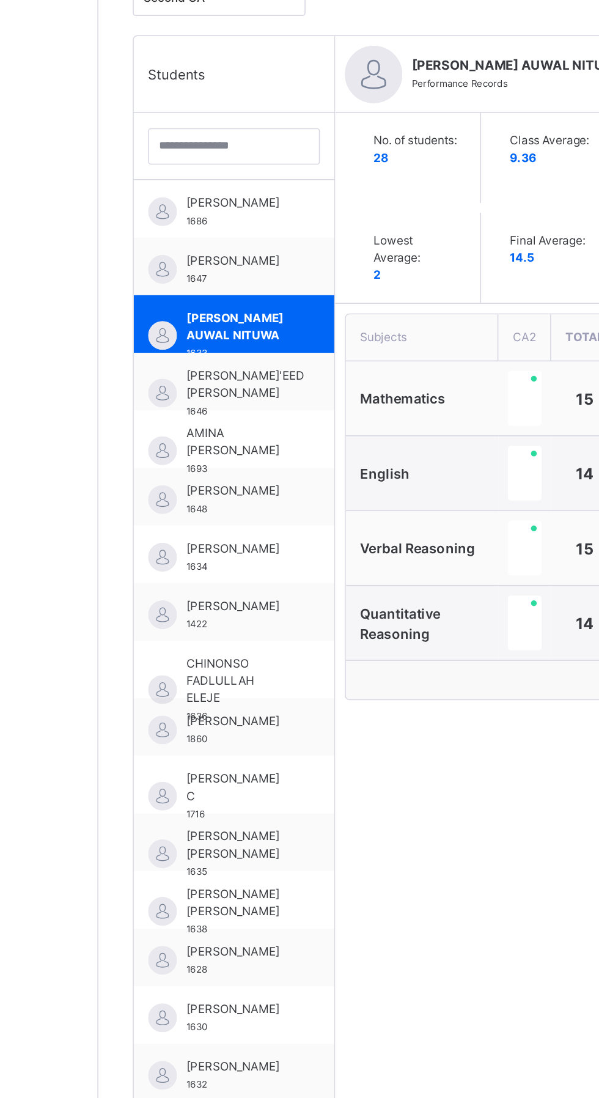
click at [223, 622] on span "AMINA [PERSON_NAME]" at bounding box center [236, 618] width 67 height 22
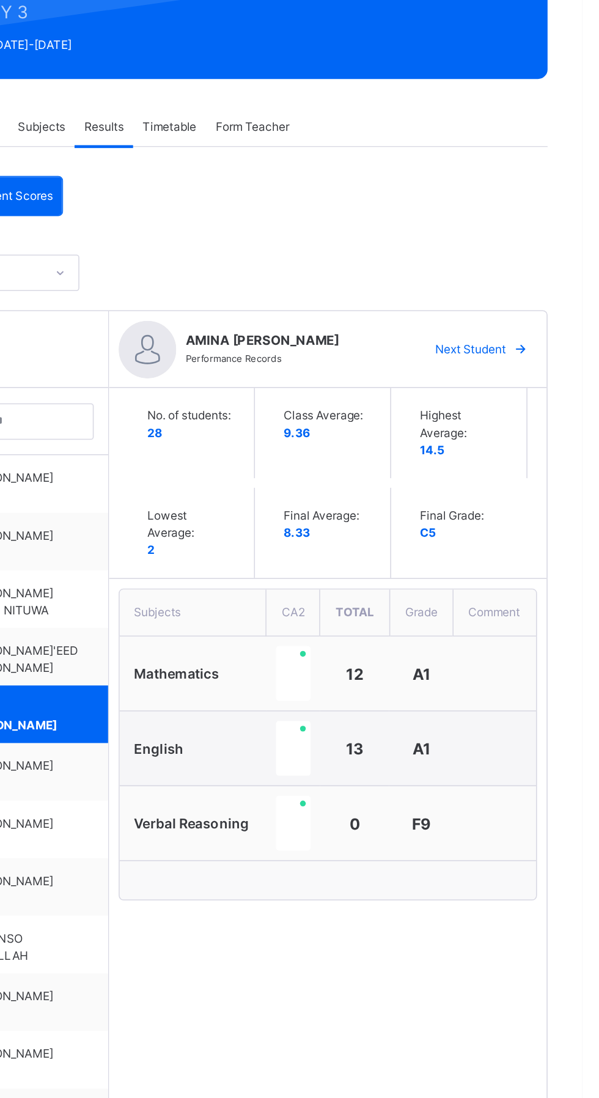
scroll to position [161, 0]
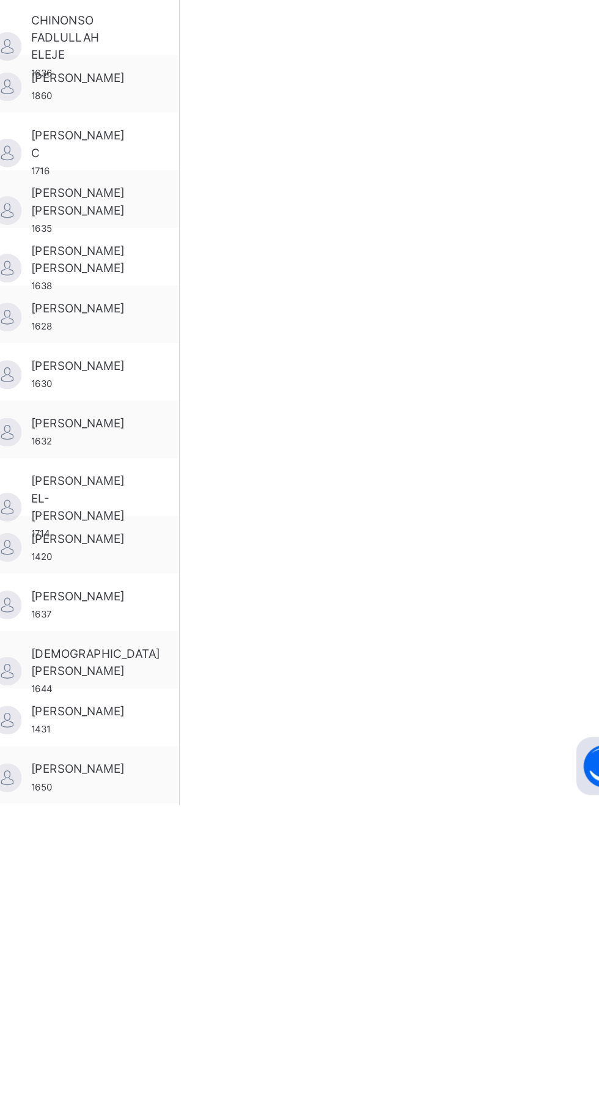
click at [235, 857] on span "[PERSON_NAME]" at bounding box center [236, 855] width 67 height 11
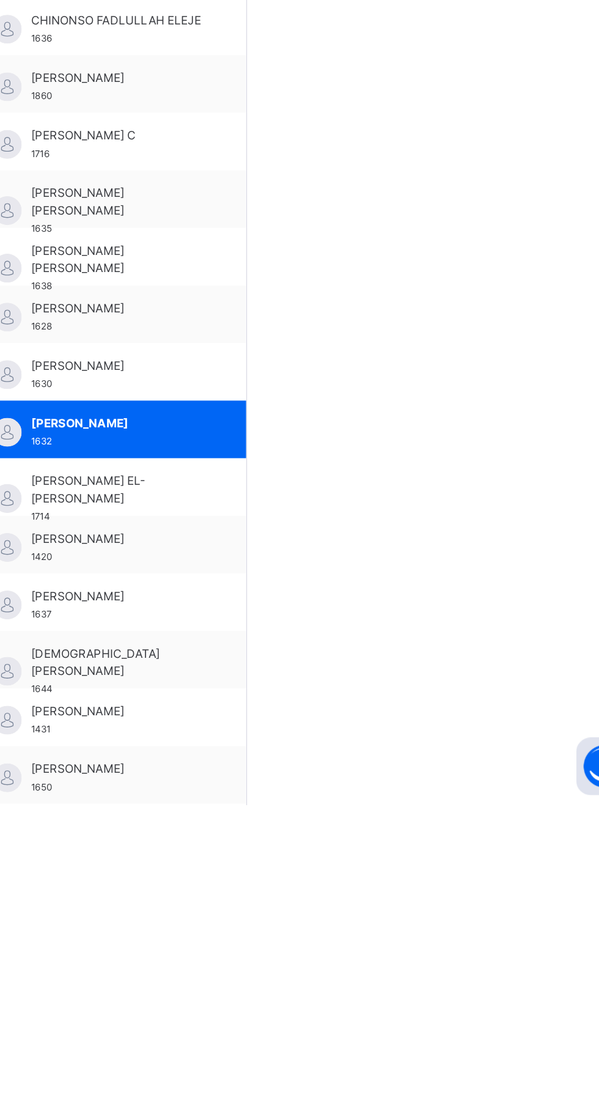
scroll to position [150, 0]
